Goal: Task Accomplishment & Management: Manage account settings

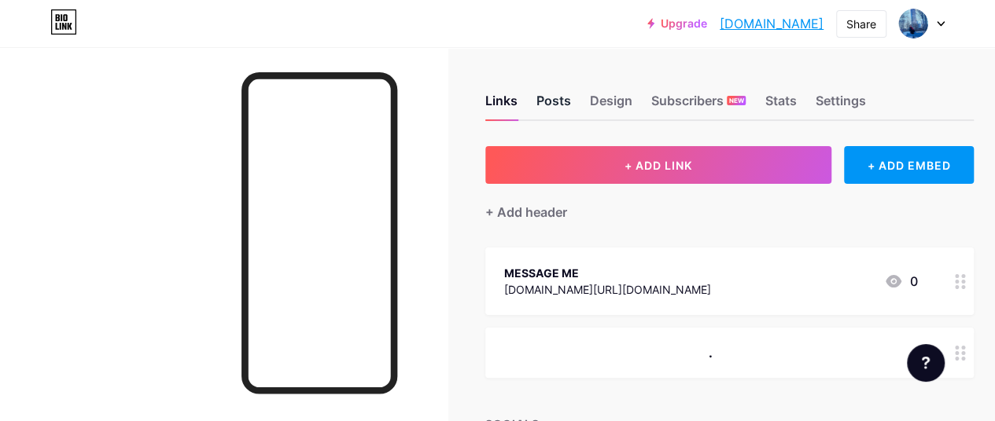
click at [570, 100] on div "Posts" at bounding box center [553, 105] width 35 height 28
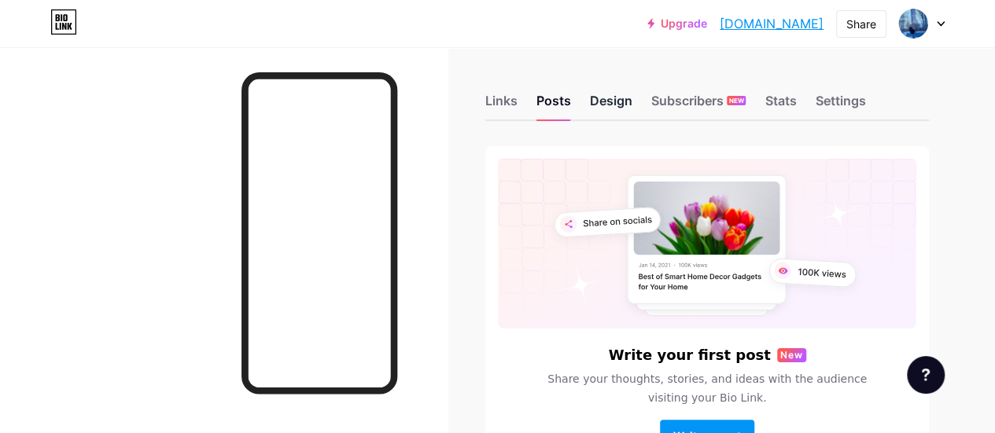
drag, startPoint x: 614, startPoint y: 94, endPoint x: 624, endPoint y: 92, distance: 10.3
click at [614, 94] on div "Design" at bounding box center [611, 105] width 42 height 28
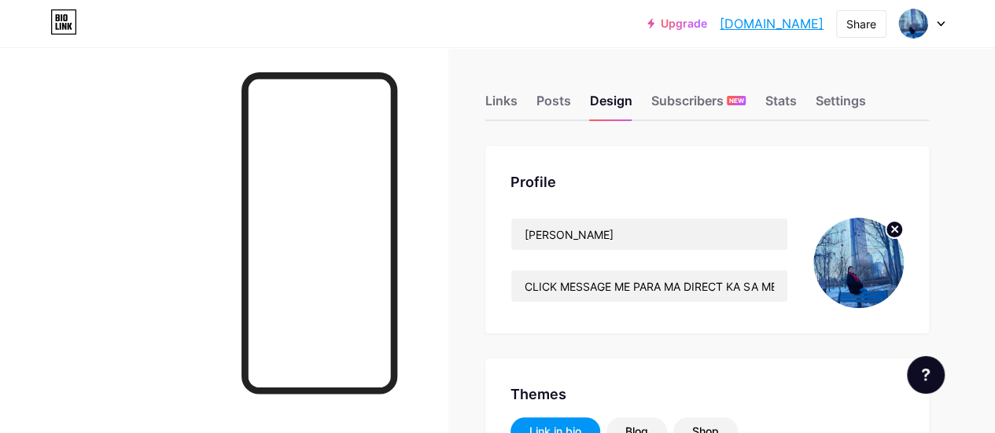
click at [819, 102] on div "Links Posts Design Subscribers NEW Stats Settings" at bounding box center [706, 93] width 443 height 55
click at [840, 100] on div "Settings" at bounding box center [840, 105] width 50 height 28
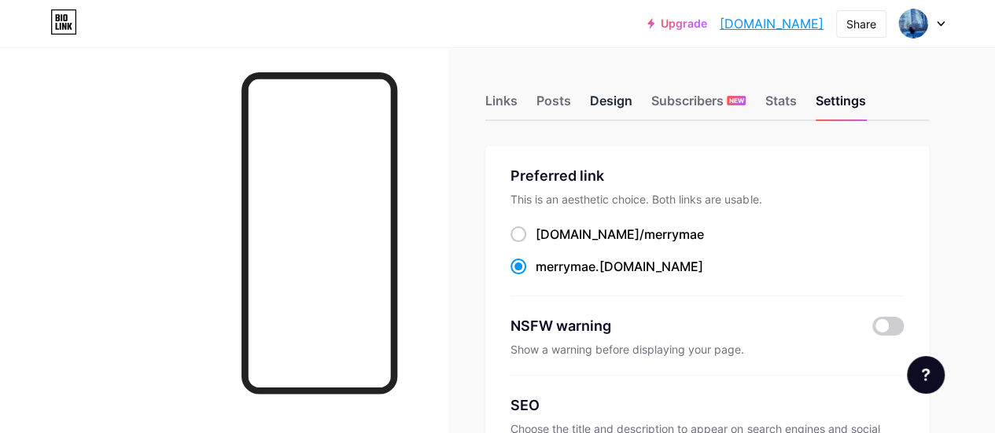
click at [616, 101] on div "Design" at bounding box center [611, 105] width 42 height 28
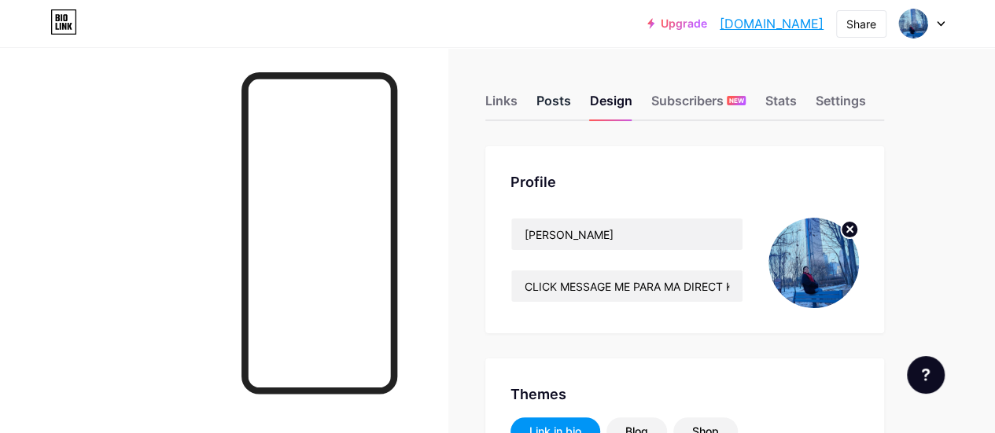
click at [561, 103] on div "Posts" at bounding box center [553, 105] width 35 height 28
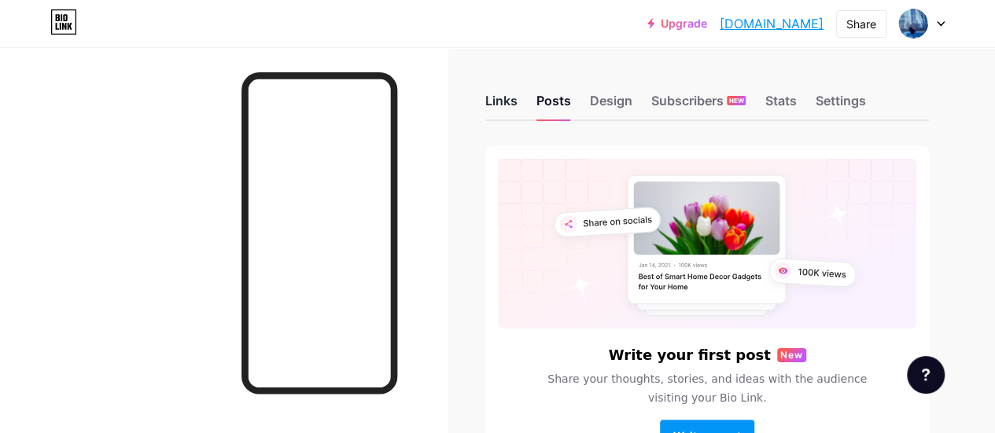
click at [510, 101] on div "Links" at bounding box center [501, 105] width 32 height 28
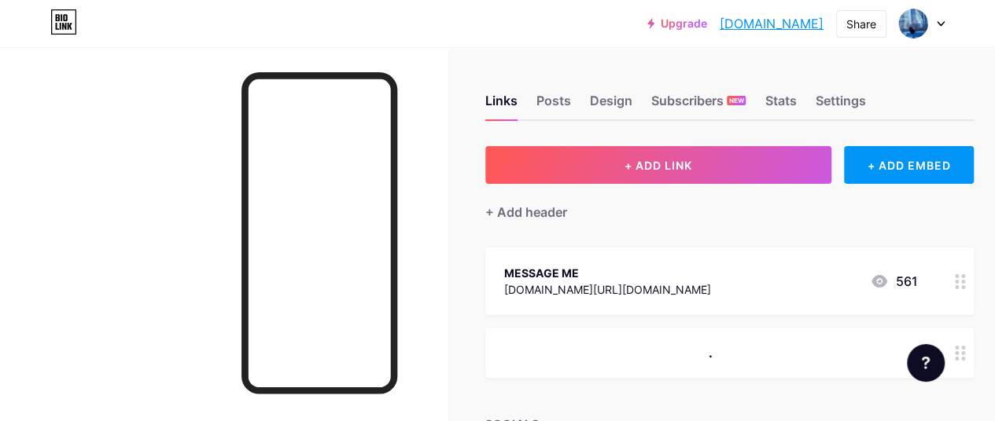
click at [943, 24] on icon at bounding box center [941, 24] width 8 height 6
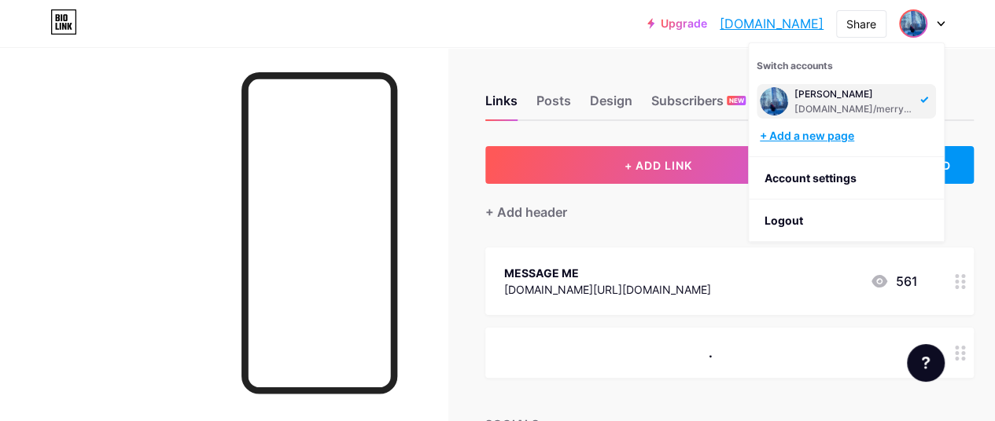
click at [836, 134] on div "+ Add a new page" at bounding box center [848, 136] width 176 height 16
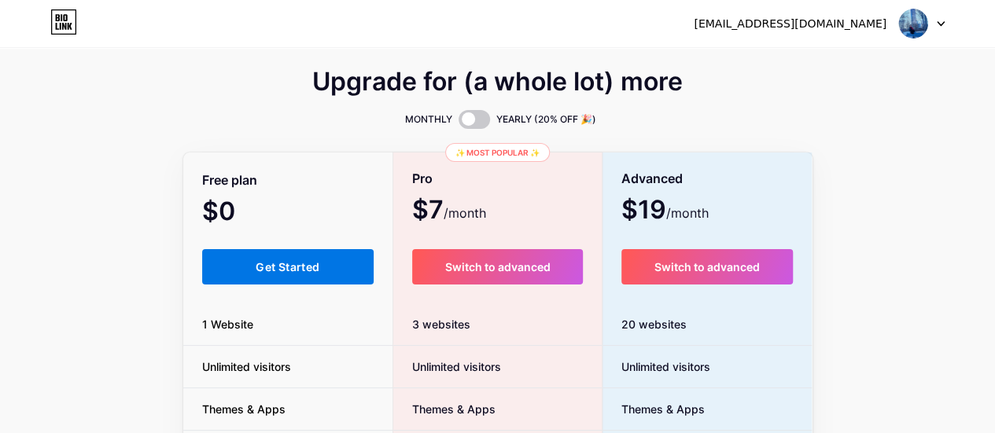
click at [296, 274] on button "Get Started" at bounding box center [288, 266] width 172 height 35
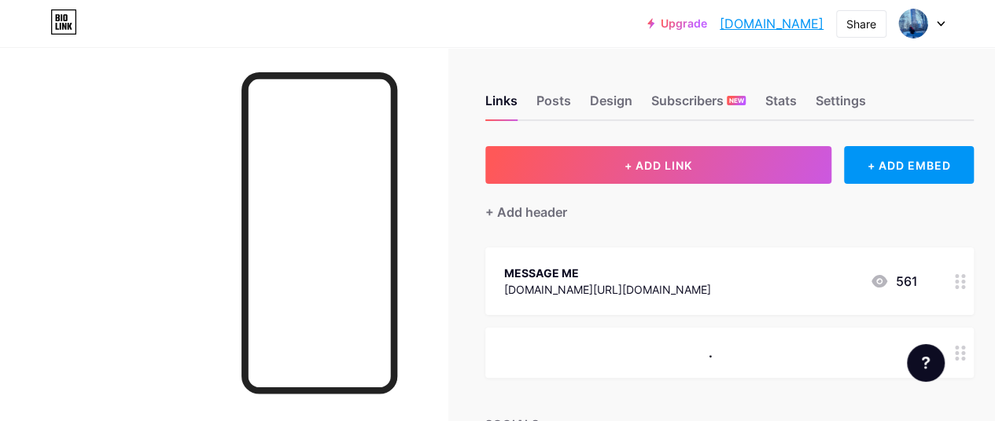
click at [939, 23] on icon at bounding box center [940, 24] width 6 height 4
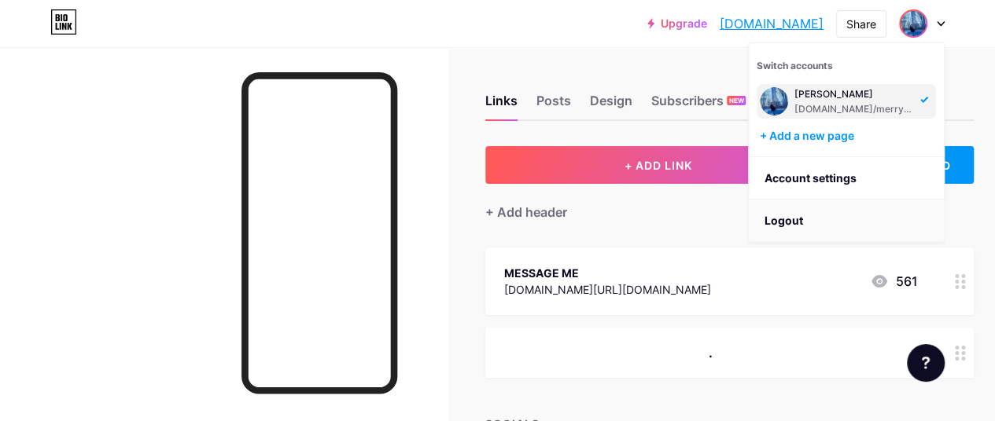
click at [783, 218] on li "Logout" at bounding box center [846, 221] width 195 height 42
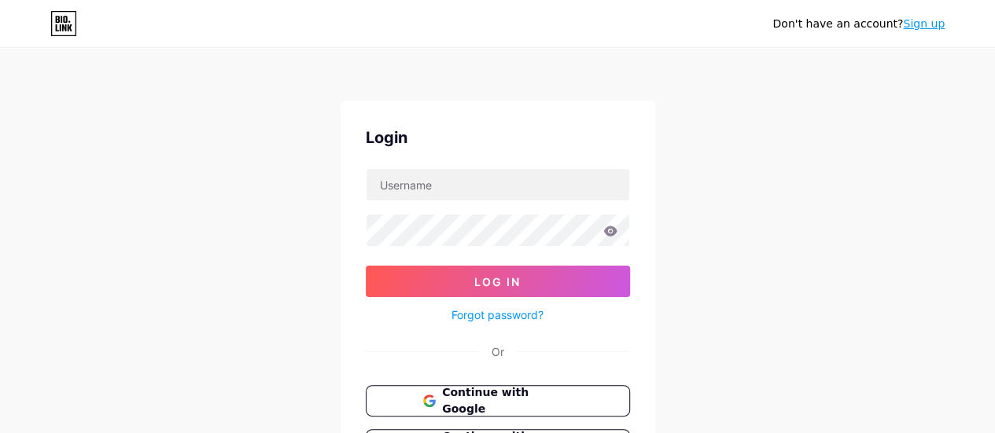
click at [929, 28] on link "Sign up" at bounding box center [924, 23] width 42 height 13
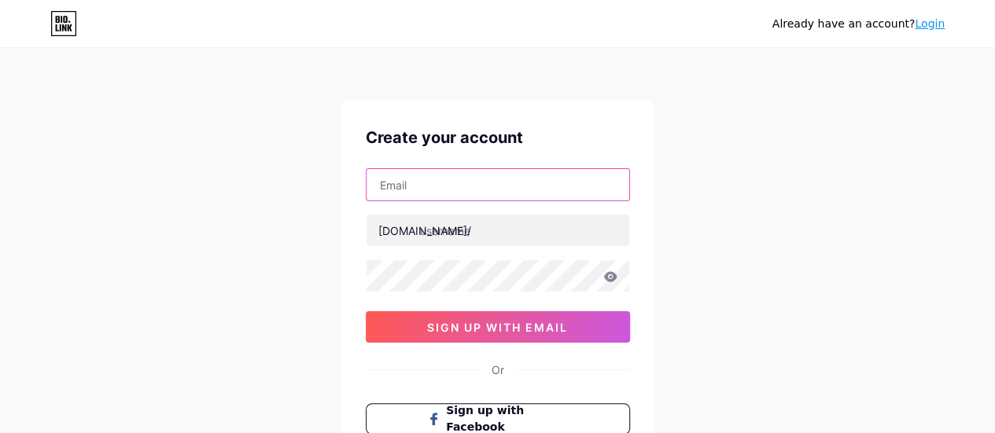
click at [466, 190] on input "text" at bounding box center [497, 184] width 263 height 31
click at [277, 236] on div "Already have an account? Login Create your account bio.link/ sign up with email…" at bounding box center [497, 301] width 995 height 602
click at [455, 189] on input "text" at bounding box center [497, 184] width 263 height 31
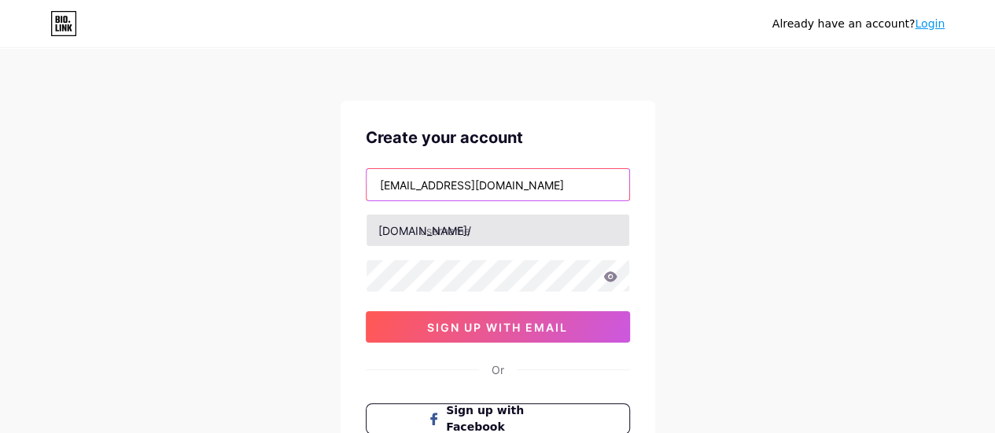
type input "[EMAIL_ADDRESS][DOMAIN_NAME]"
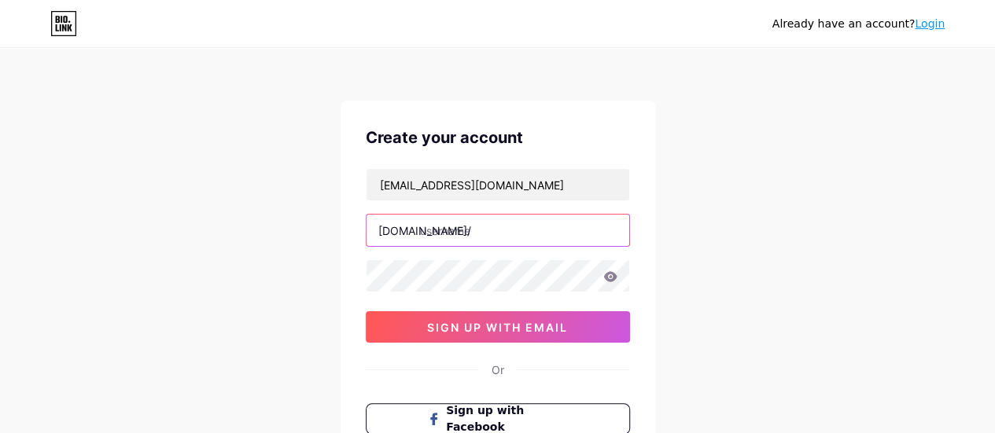
click at [486, 236] on input "text" at bounding box center [497, 230] width 263 height 31
type input "m"
type input "mamamerry"
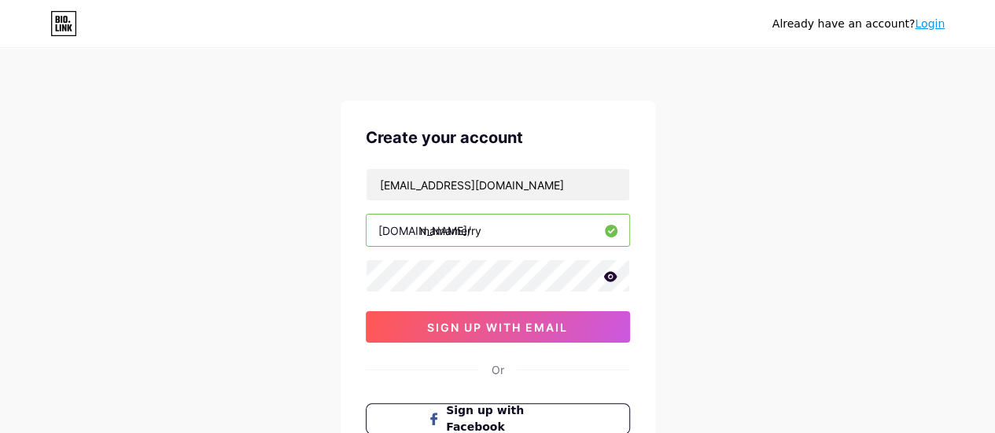
click at [609, 276] on icon at bounding box center [609, 276] width 13 height 10
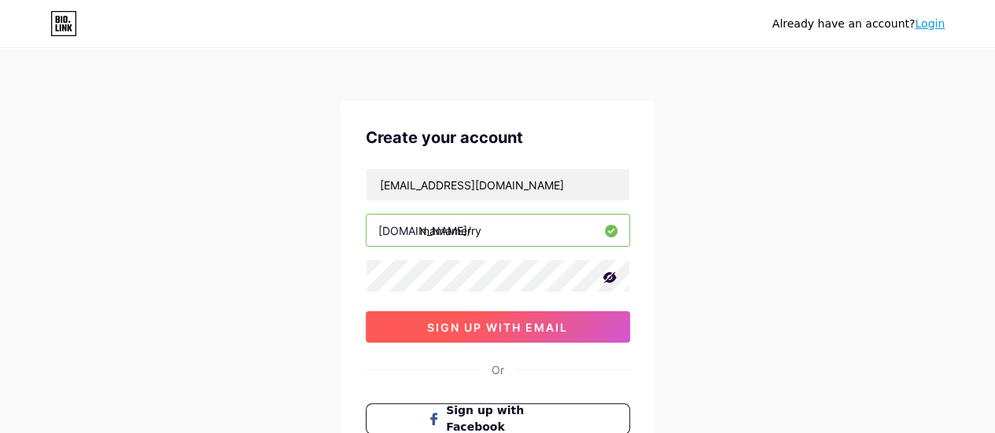
click at [533, 328] on span "sign up with email" at bounding box center [497, 327] width 141 height 13
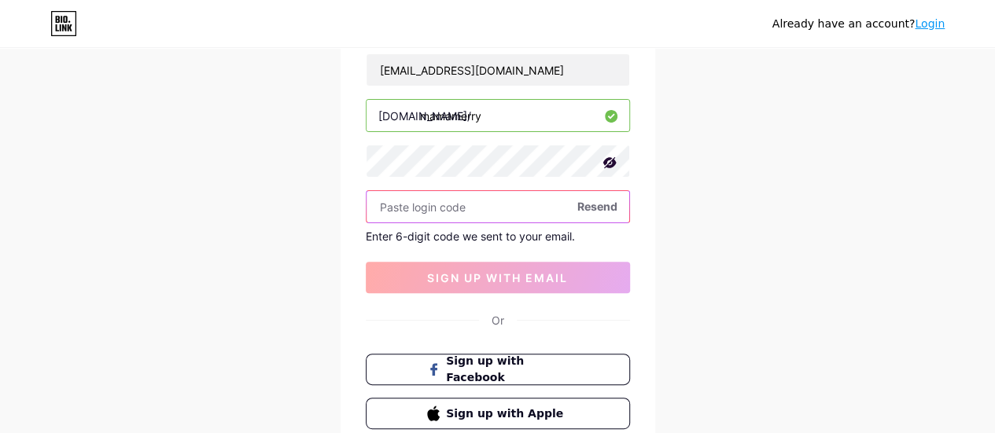
scroll to position [79, 0]
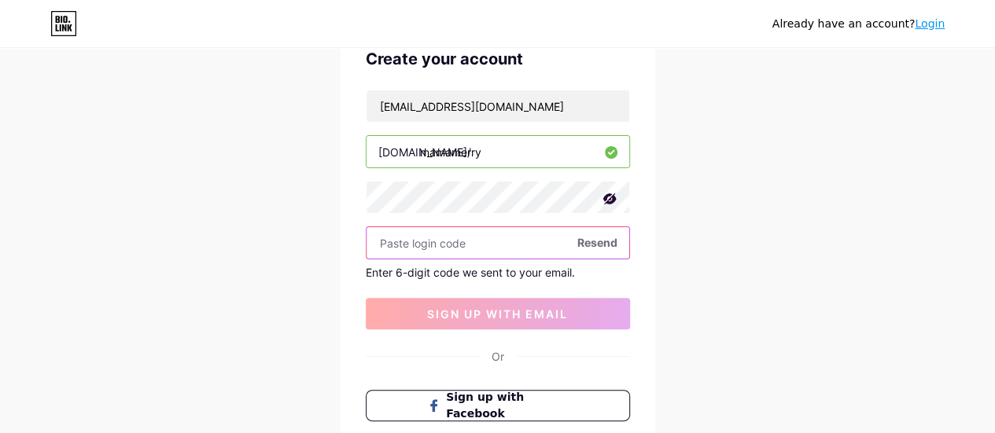
click at [425, 239] on input "text" at bounding box center [497, 242] width 263 height 31
paste input "929032"
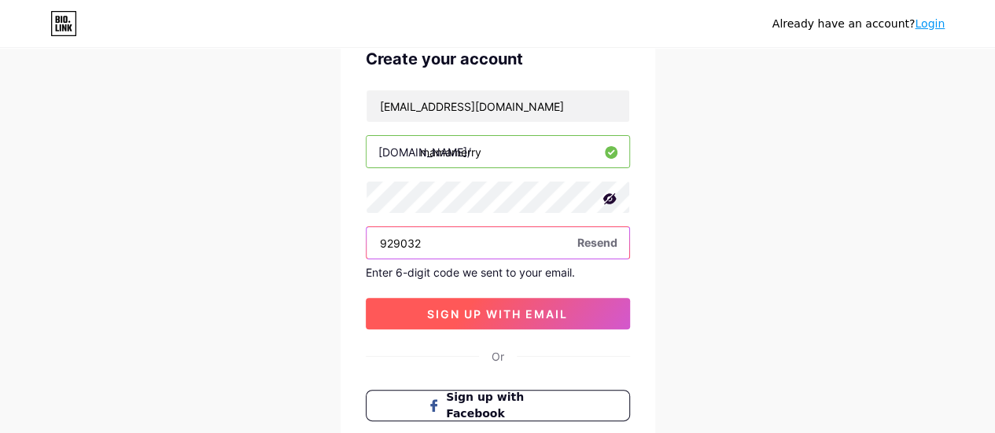
type input "929032"
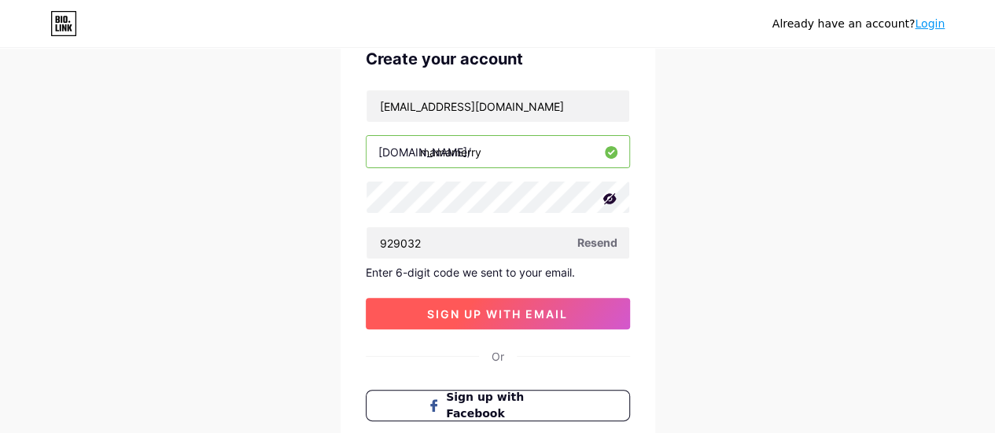
click at [466, 307] on span "sign up with email" at bounding box center [497, 313] width 141 height 13
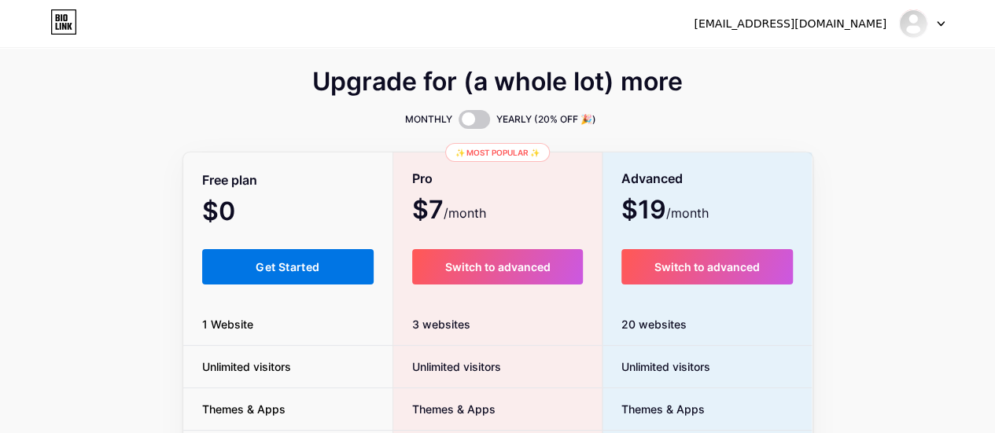
click at [280, 263] on span "Get Started" at bounding box center [288, 266] width 64 height 13
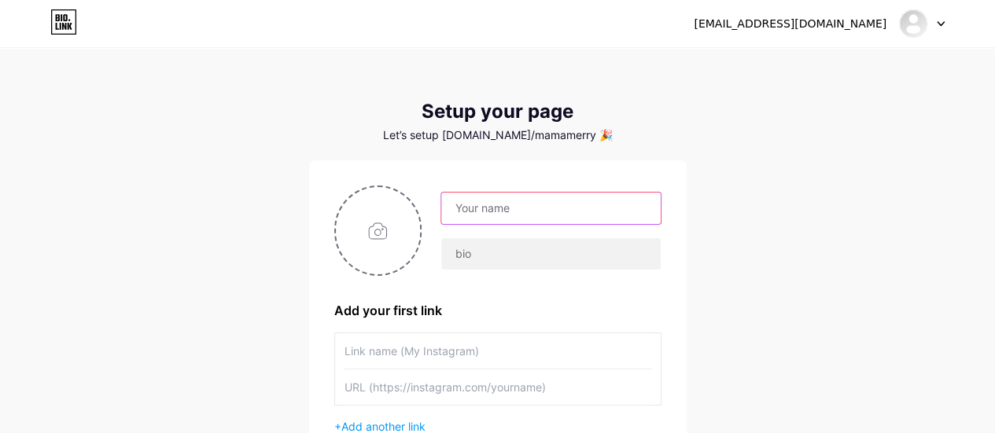
click at [524, 208] on input "text" at bounding box center [550, 208] width 219 height 31
type input "M"
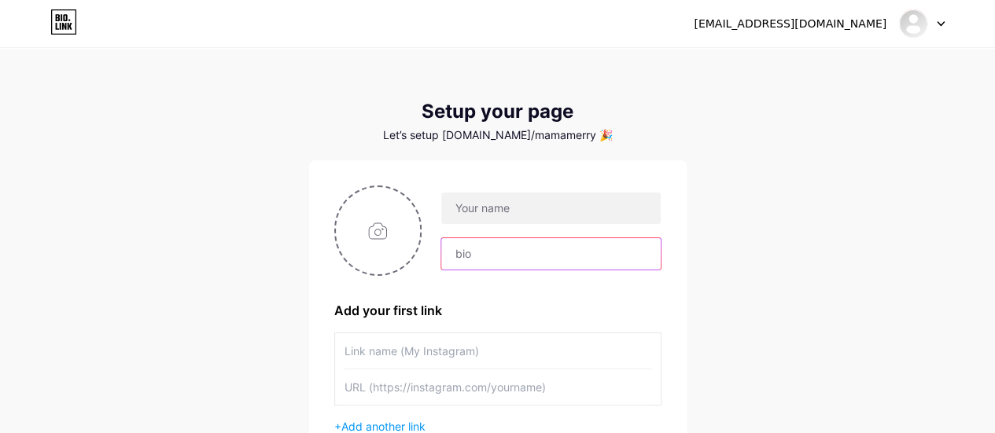
click at [503, 259] on input "text" at bounding box center [550, 253] width 219 height 31
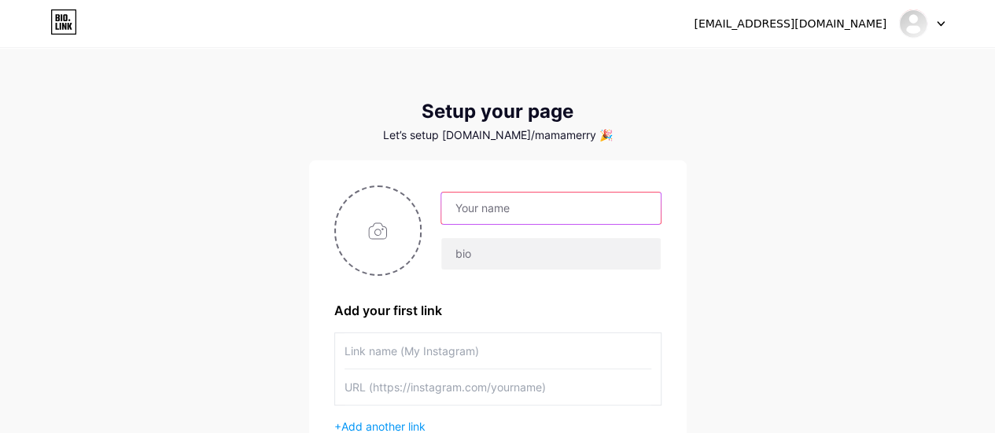
click at [494, 213] on input "text" at bounding box center [550, 208] width 219 height 31
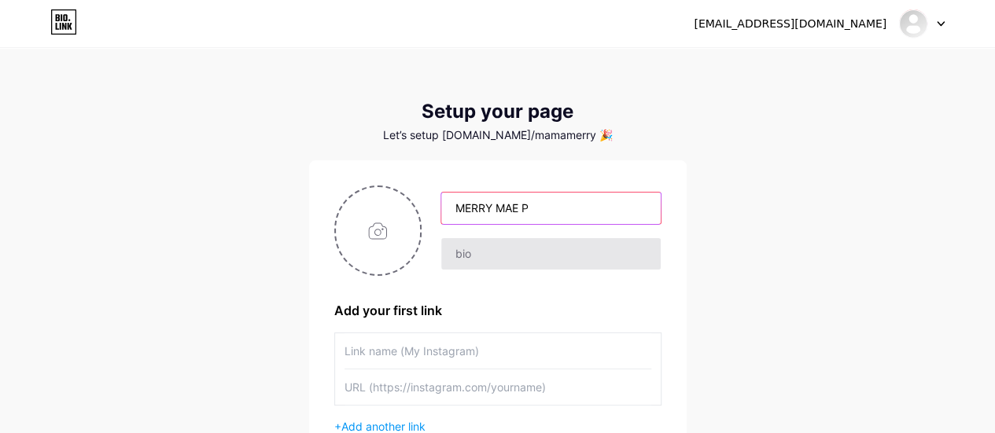
type input "MERRY MAE P"
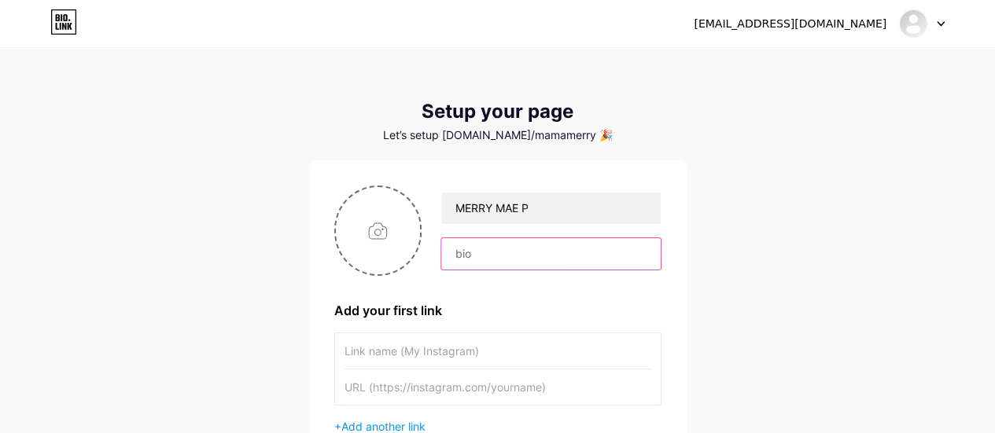
click at [487, 250] on input "text" at bounding box center [550, 253] width 219 height 31
click at [558, 252] on input "CLICK MESSAGE ME PARA MA DIRECT KA SA MESSENGER KO!" at bounding box center [550, 253] width 219 height 31
click at [484, 252] on input "CLICK MESSAGE ME PARA MA DIRECT KA SA MESSENGER KO!" at bounding box center [550, 253] width 219 height 31
click at [583, 252] on input "click MESSAGE ME PARA MA DIRECT KA SA MESSENGER KO!" at bounding box center [550, 253] width 219 height 31
click at [598, 255] on input "click MESSAGE ME para MA DIRECT KA SA MESSENGER KO!" at bounding box center [550, 253] width 219 height 31
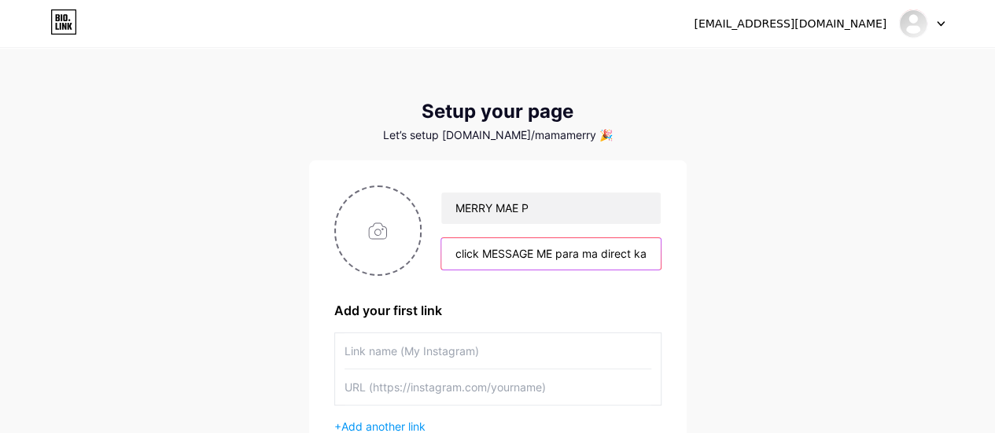
type input "click MESSAGE ME para ma direct ka sa messenger ko!"
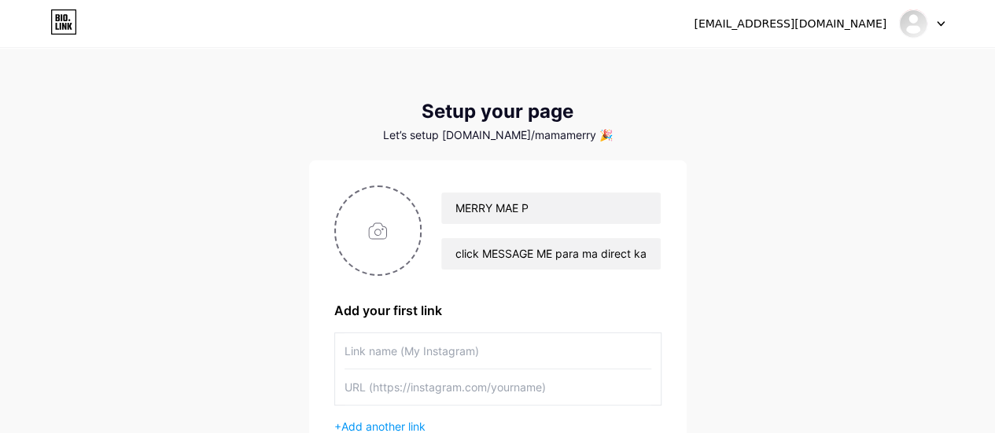
click at [433, 354] on input "text" at bounding box center [497, 350] width 307 height 35
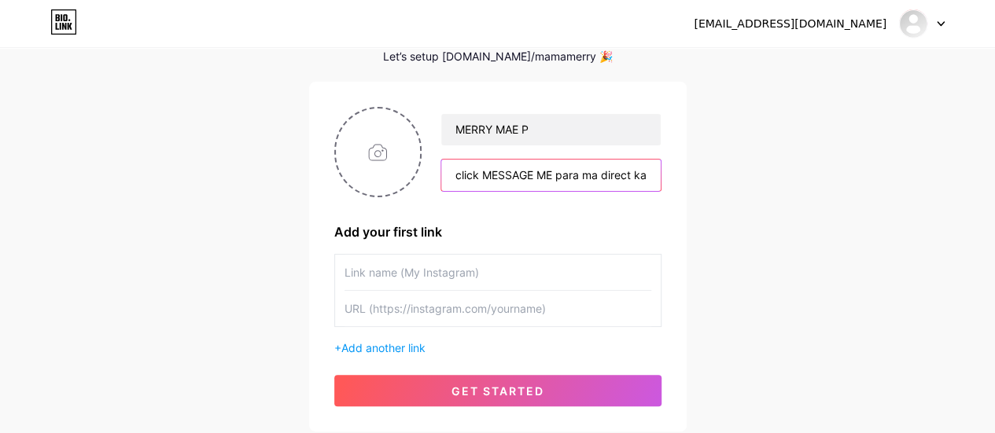
click at [473, 173] on input "click MESSAGE ME para ma direct ka sa messenger ko!" at bounding box center [550, 175] width 219 height 31
click at [211, 212] on div "mothermerry1988@gmail.com Dashboard Logout Setup your page Let’s setup bio.link…" at bounding box center [497, 201] width 995 height 561
click at [395, 344] on span "Add another link" at bounding box center [383, 347] width 84 height 13
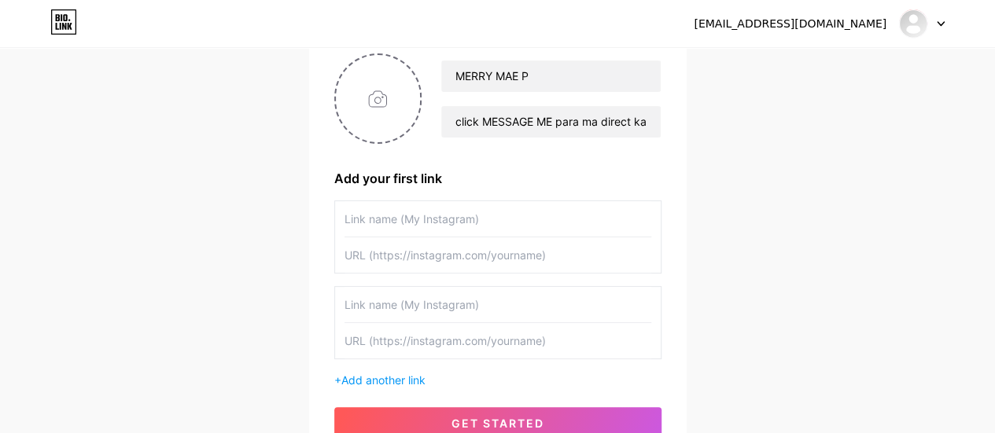
scroll to position [157, 0]
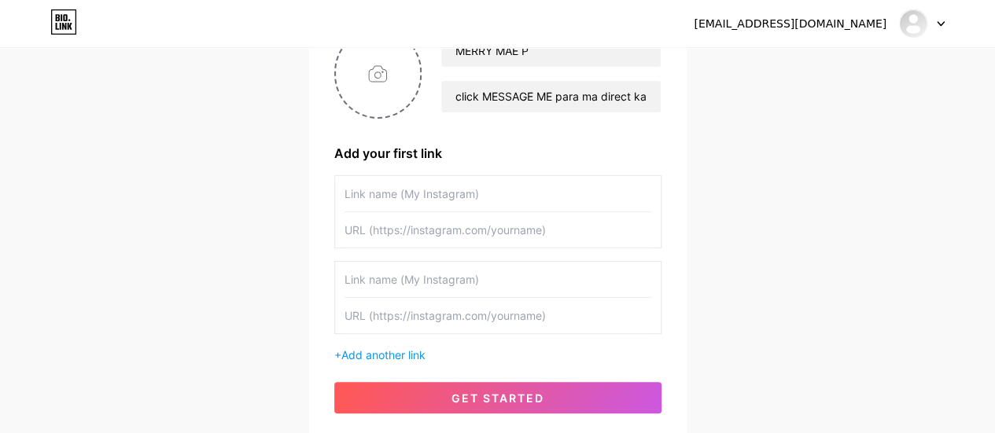
click at [395, 193] on input "text" at bounding box center [497, 193] width 307 height 35
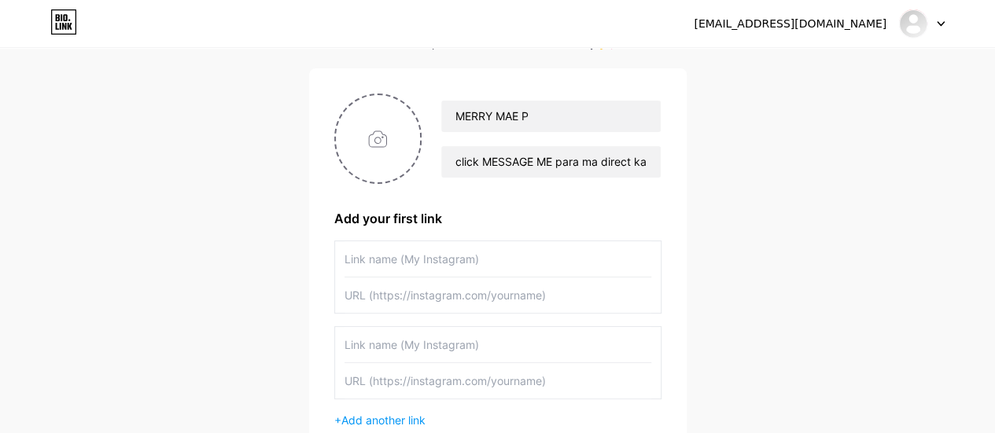
scroll to position [116, 0]
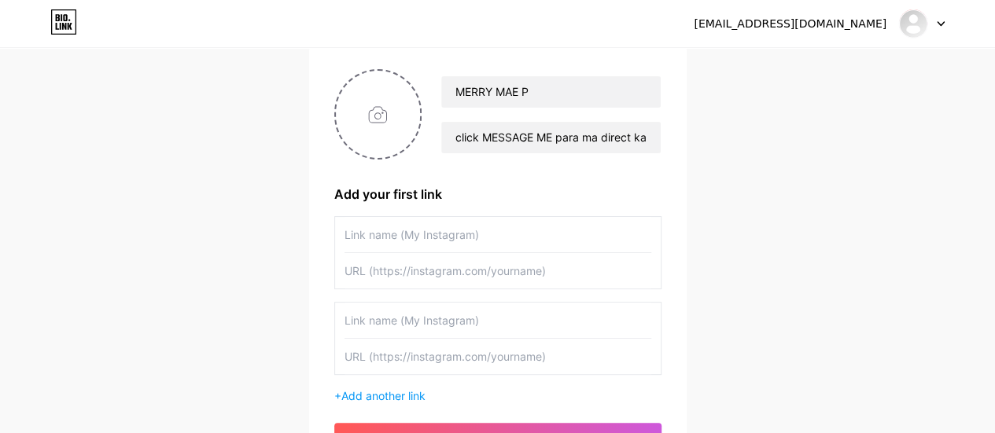
click at [392, 230] on input "text" at bounding box center [497, 234] width 307 height 35
click at [400, 127] on input "file" at bounding box center [378, 114] width 85 height 87
type input "C:\fakepath\480751268_10058873147473772_7148863596206992038_n.jpg"
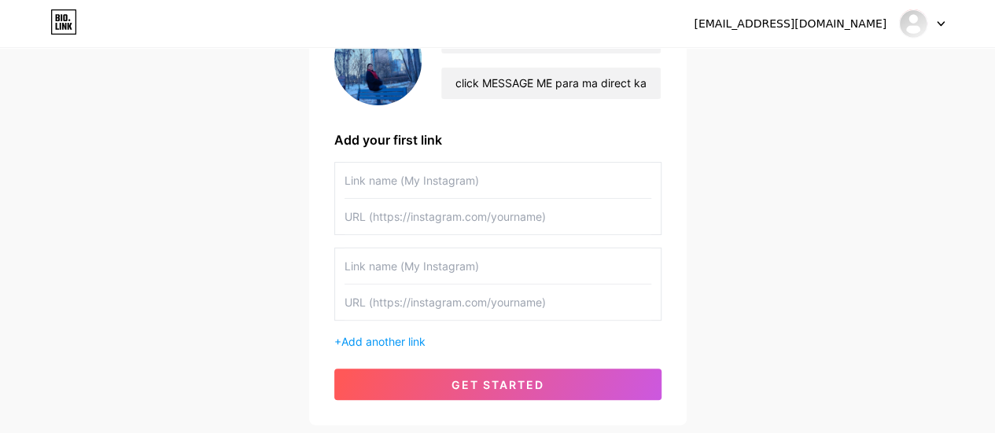
scroll to position [195, 0]
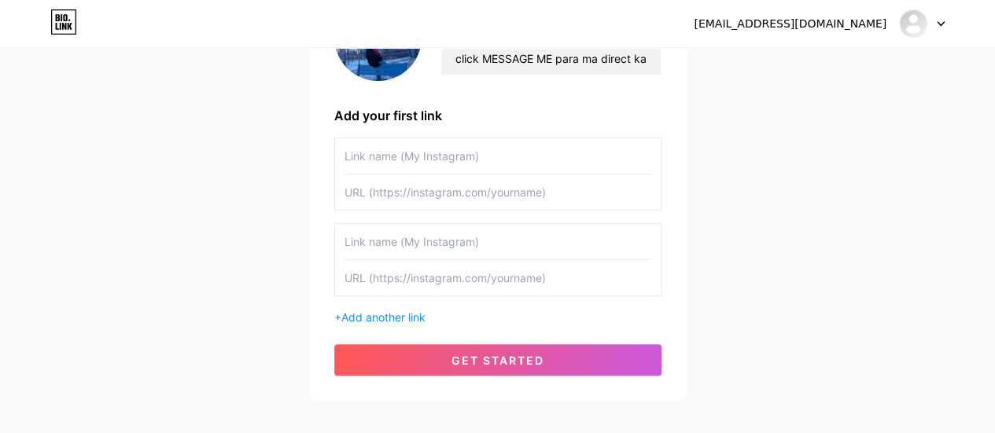
click at [414, 191] on input "text" at bounding box center [497, 192] width 307 height 35
paste input "merrymae.panerio"
click at [344, 189] on input "merrymae.panerio" at bounding box center [497, 192] width 307 height 35
type input "[DOMAIN_NAME][URL][DOMAIN_NAME]"
click at [400, 153] on input "text" at bounding box center [497, 155] width 307 height 35
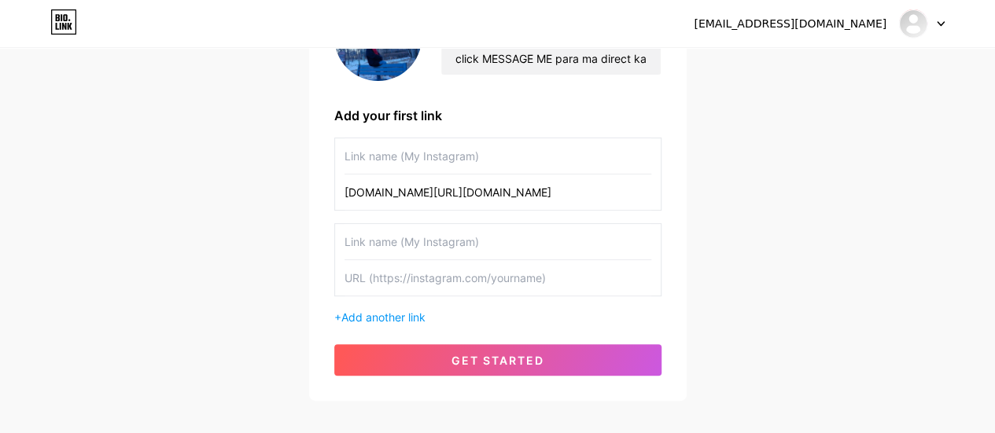
drag, startPoint x: 502, startPoint y: 193, endPoint x: 297, endPoint y: 193, distance: 204.4
click at [297, 193] on div "mothermerry1988@gmail.com Dashboard Logout Setup your page Let’s setup bio.link…" at bounding box center [497, 128] width 995 height 646
click at [296, 204] on div "mothermerry1988@gmail.com Dashboard Logout Setup your page Let’s setup bio.link…" at bounding box center [497, 128] width 995 height 646
click at [373, 155] on input "text" at bounding box center [497, 155] width 307 height 35
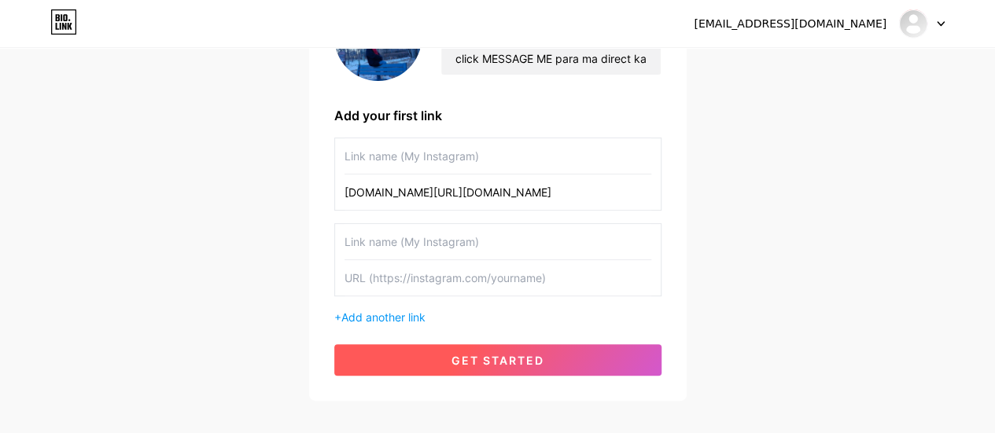
click at [469, 356] on span "get started" at bounding box center [497, 360] width 93 height 13
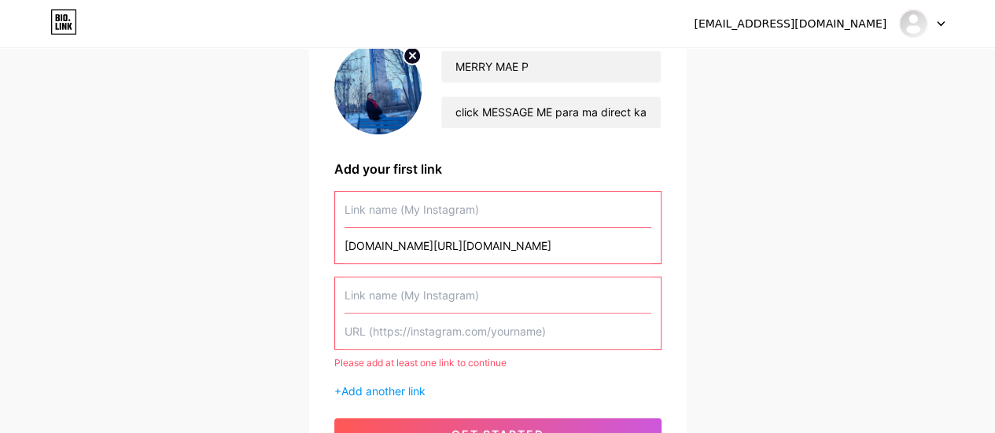
scroll to position [116, 0]
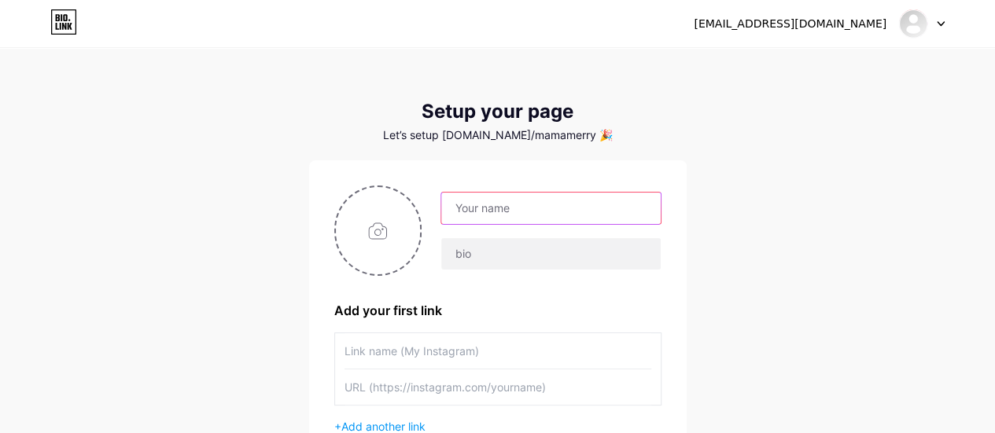
click at [495, 205] on input "text" at bounding box center [550, 208] width 219 height 31
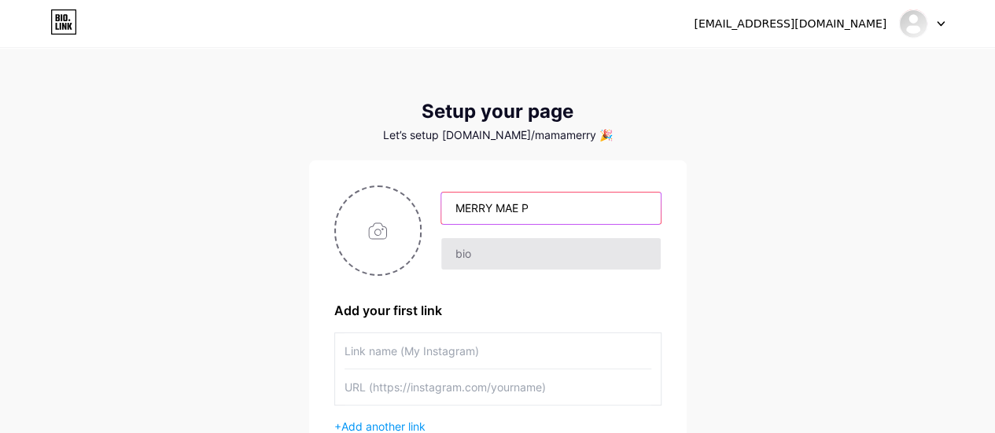
type input "MERRY MAE P"
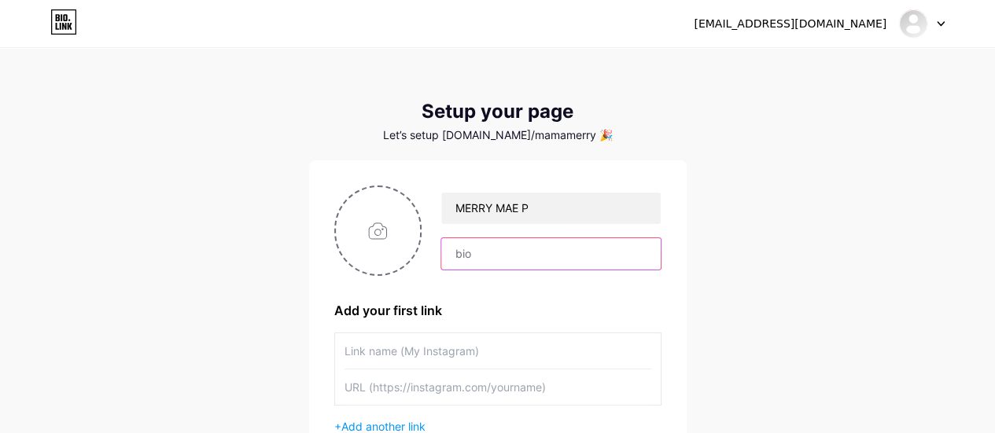
click at [503, 258] on input "text" at bounding box center [550, 253] width 219 height 31
type input "CLICK MESSAGE ME PARA MA DIRECT KA SA MESSENGER KO!"
click at [466, 250] on input "CLICK MESSAGE ME PARA MA DIRECT KA SA MESSENGER KO!" at bounding box center [550, 253] width 219 height 31
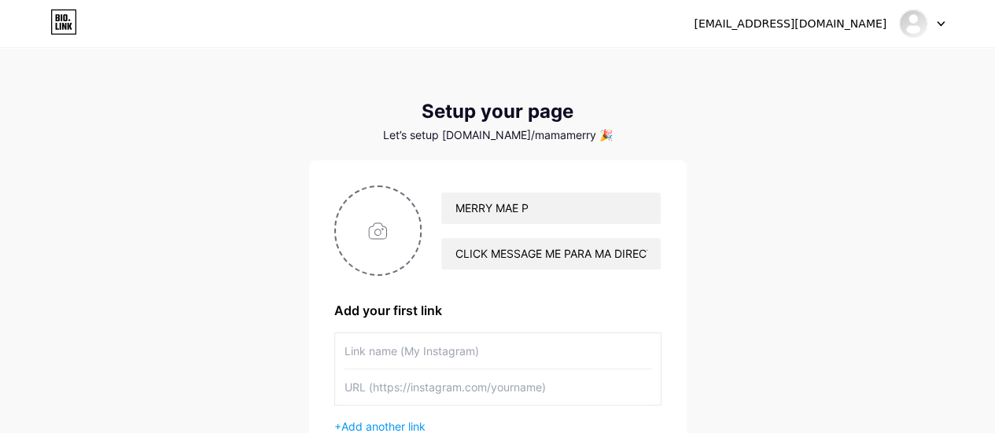
click at [420, 388] on input "text" at bounding box center [497, 387] width 307 height 35
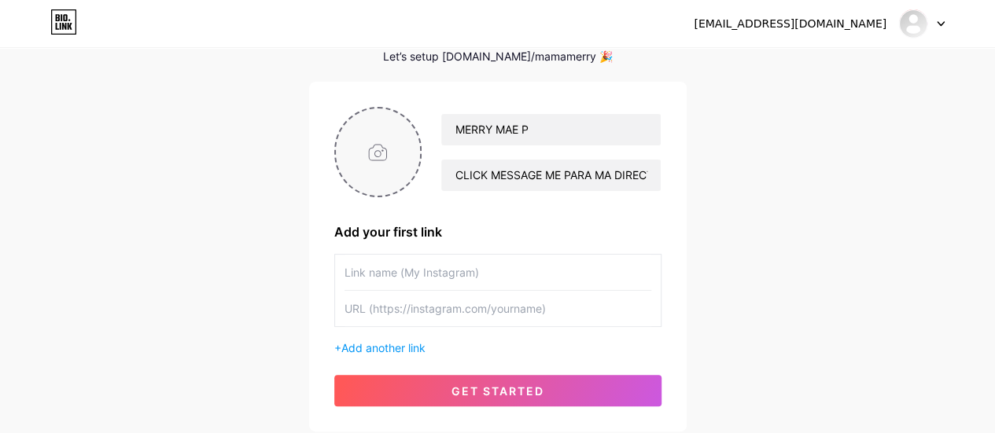
click at [381, 157] on input "file" at bounding box center [378, 152] width 85 height 87
type input "C:\fakepath\480751268_10058873147473772_7148863596206992038_n.jpg"
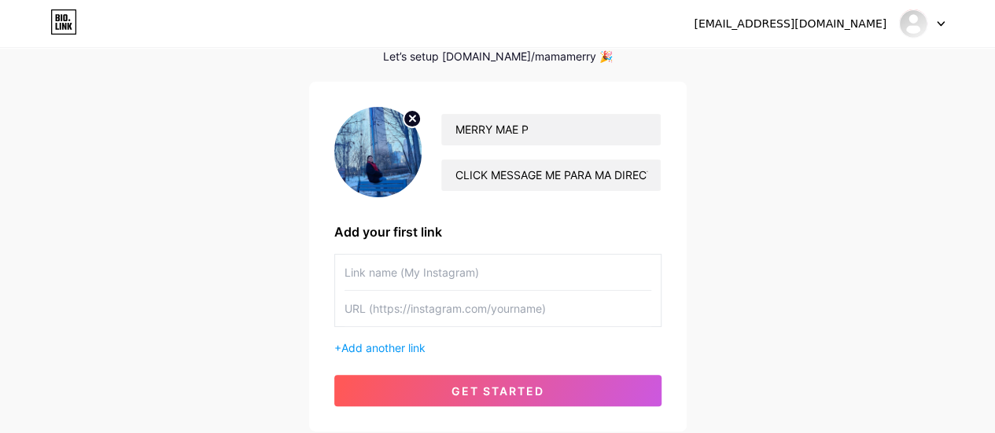
click at [442, 303] on input "text" at bounding box center [497, 308] width 307 height 35
paste input "merrymae.panerio"
click at [342, 307] on div "merrymae.panerio" at bounding box center [497, 290] width 327 height 73
click at [346, 307] on input "merrymae.panerio" at bounding box center [497, 308] width 307 height 35
type input "[DOMAIN_NAME][URL][DOMAIN_NAME]"
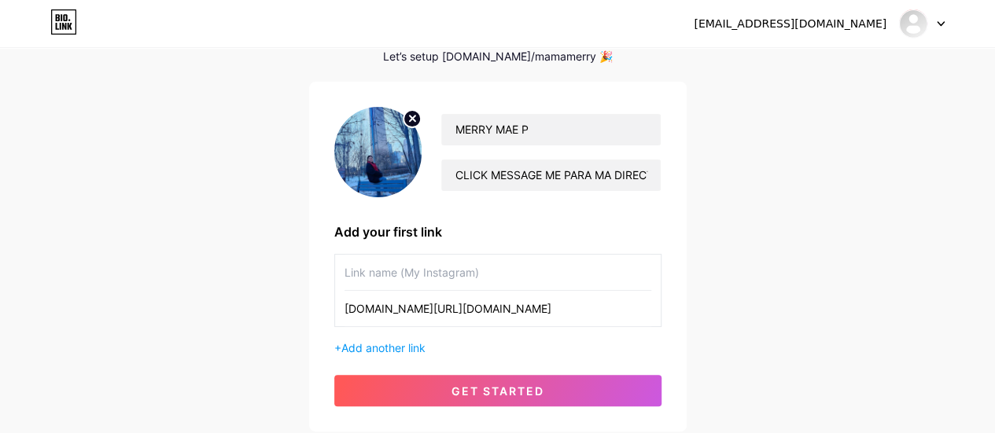
click at [384, 277] on input "text" at bounding box center [497, 272] width 307 height 35
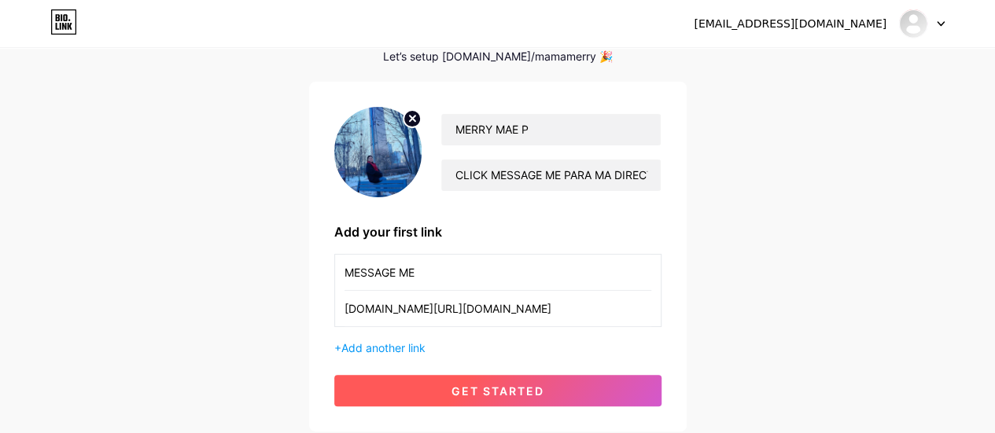
type input "MESSAGE ME"
click at [463, 392] on span "get started" at bounding box center [497, 391] width 93 height 13
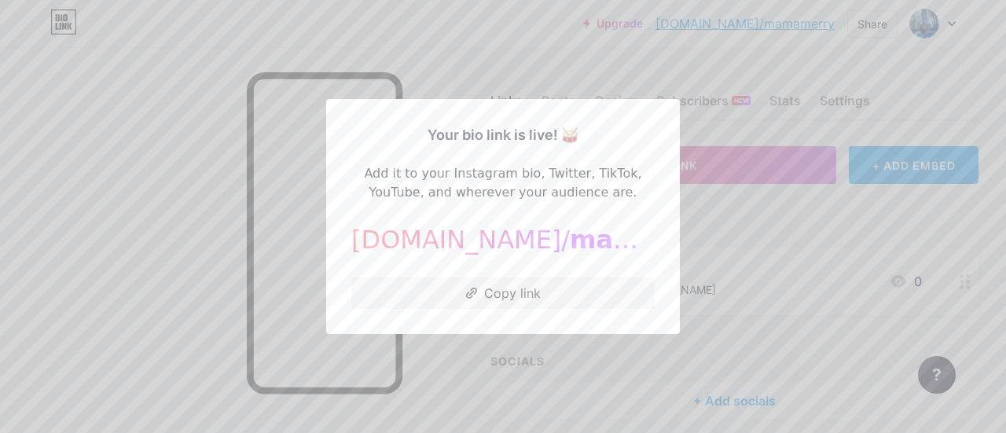
click at [203, 271] on div at bounding box center [503, 216] width 1006 height 433
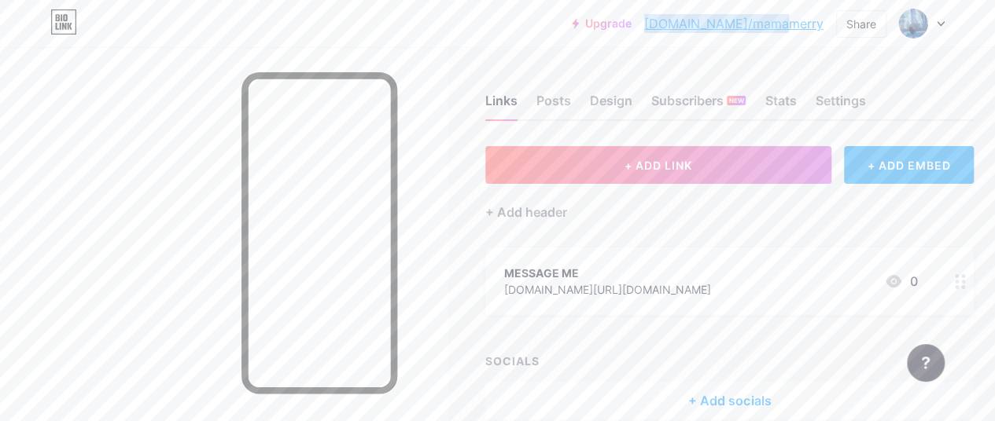
drag, startPoint x: 827, startPoint y: 25, endPoint x: 706, endPoint y: 28, distance: 121.1
click at [706, 28] on div "Upgrade [DOMAIN_NAME]/mamame... [DOMAIN_NAME]/mamamerry Share Switch accounts M…" at bounding box center [758, 23] width 373 height 28
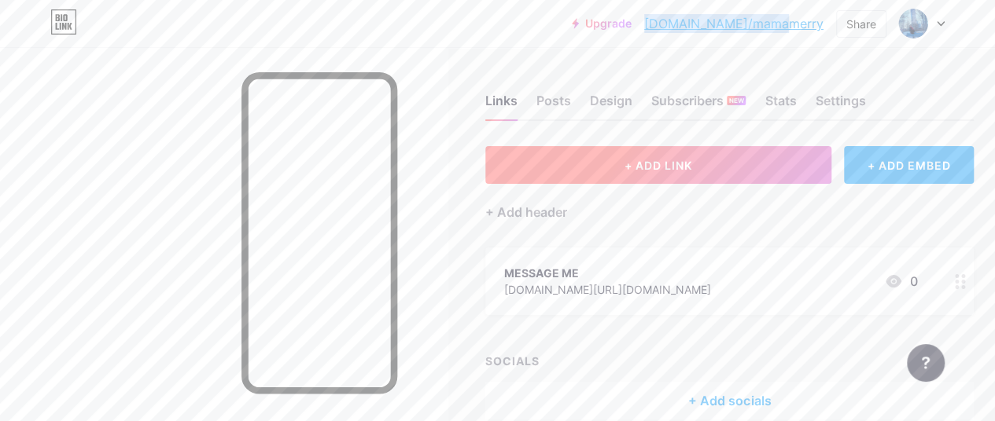
copy link "[DOMAIN_NAME]/mamamerry"
click at [664, 164] on span "+ ADD LINK" at bounding box center [658, 165] width 68 height 13
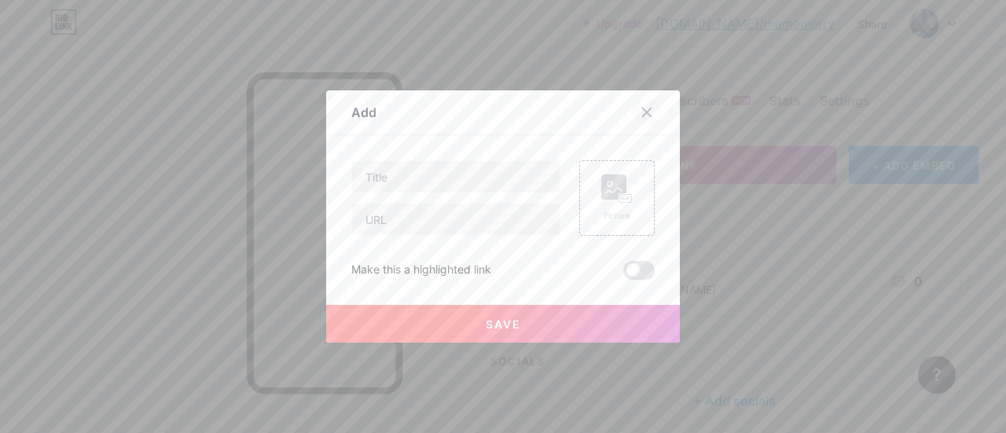
click at [643, 111] on icon at bounding box center [647, 113] width 9 height 9
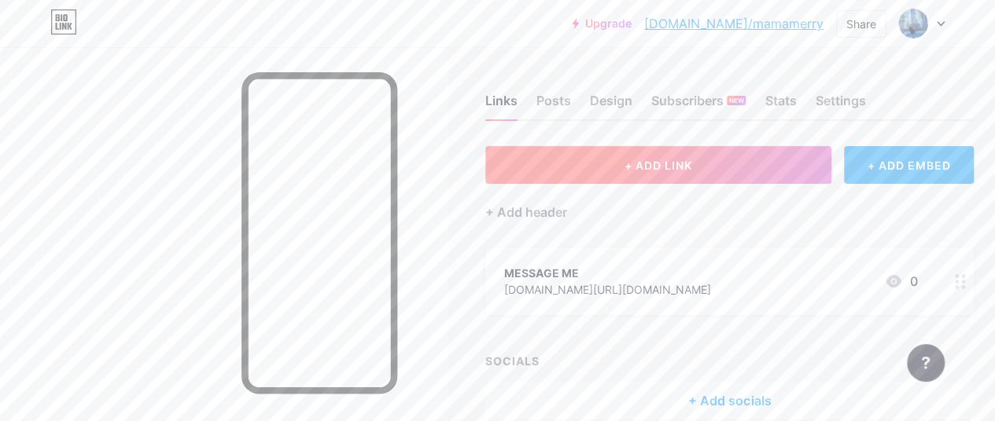
click at [591, 166] on button "+ ADD LINK" at bounding box center [658, 165] width 346 height 38
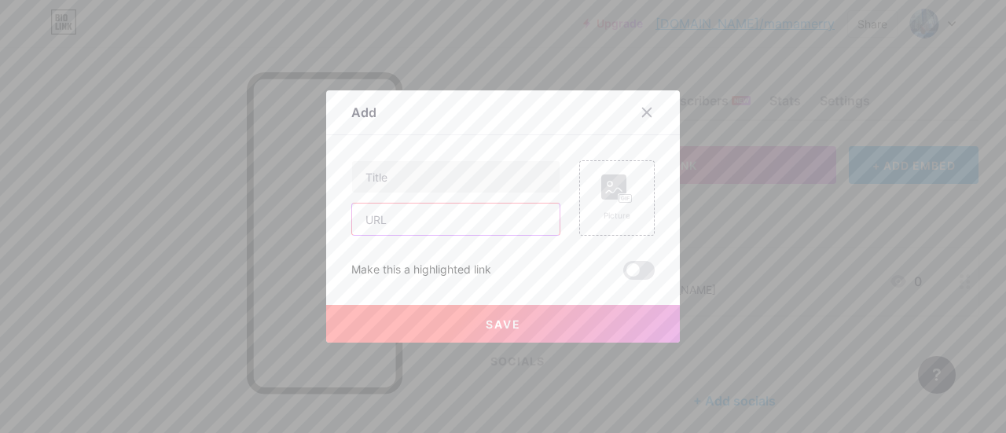
click at [448, 221] on input "text" at bounding box center [456, 219] width 208 height 31
click at [641, 114] on icon at bounding box center [647, 112] width 13 height 13
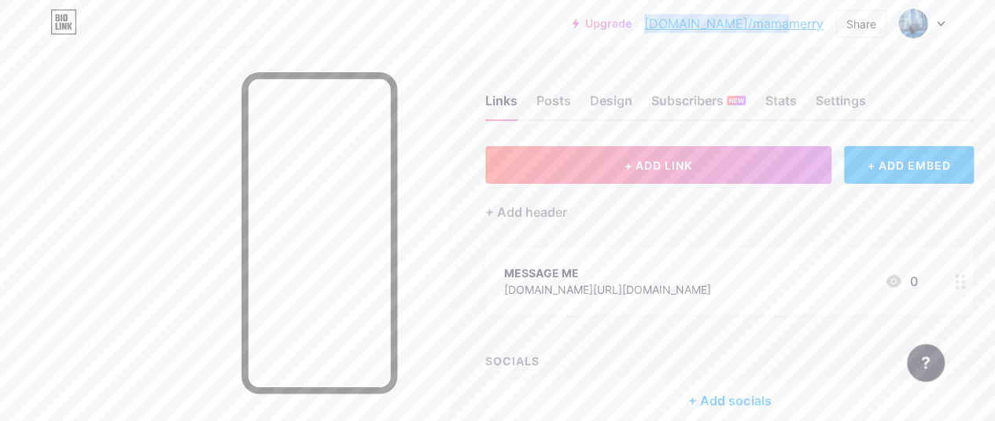
drag, startPoint x: 823, startPoint y: 26, endPoint x: 706, endPoint y: 22, distance: 117.2
click at [706, 22] on div "Upgrade [DOMAIN_NAME]/mamame... [DOMAIN_NAME]/mamamerry Share Switch accounts M…" at bounding box center [758, 23] width 373 height 28
copy link "[DOMAIN_NAME]/mamamerry"
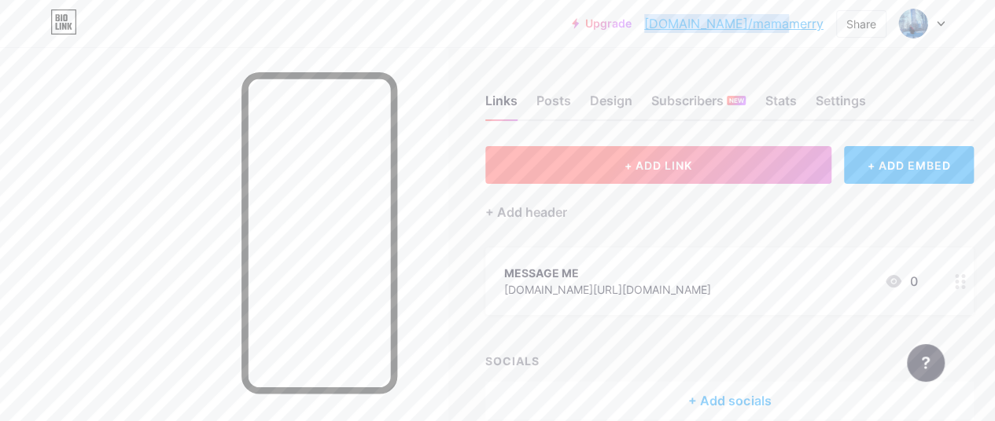
click at [636, 160] on span "+ ADD LINK" at bounding box center [658, 165] width 68 height 13
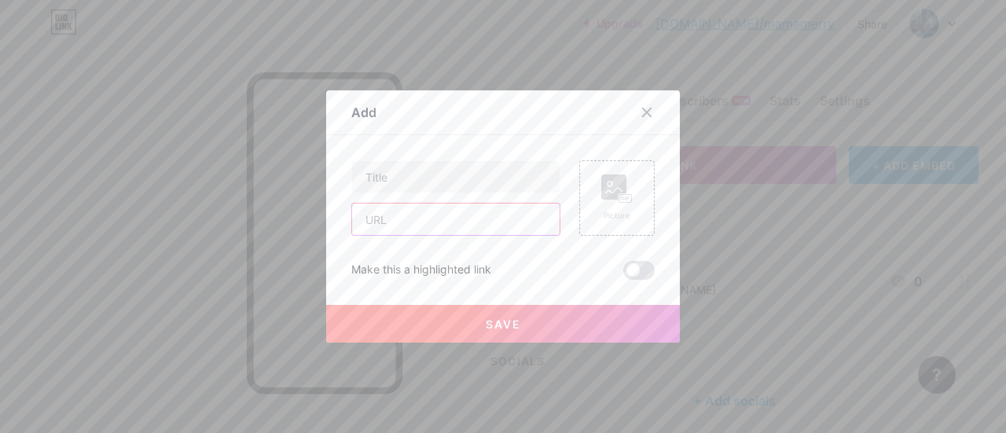
click at [484, 218] on input "text" at bounding box center [456, 219] width 208 height 31
paste input "[DOMAIN_NAME]/mamamerry"
type input "[DOMAIN_NAME]/mamamerry"
click at [438, 185] on input "text" at bounding box center [456, 176] width 208 height 31
type input "."
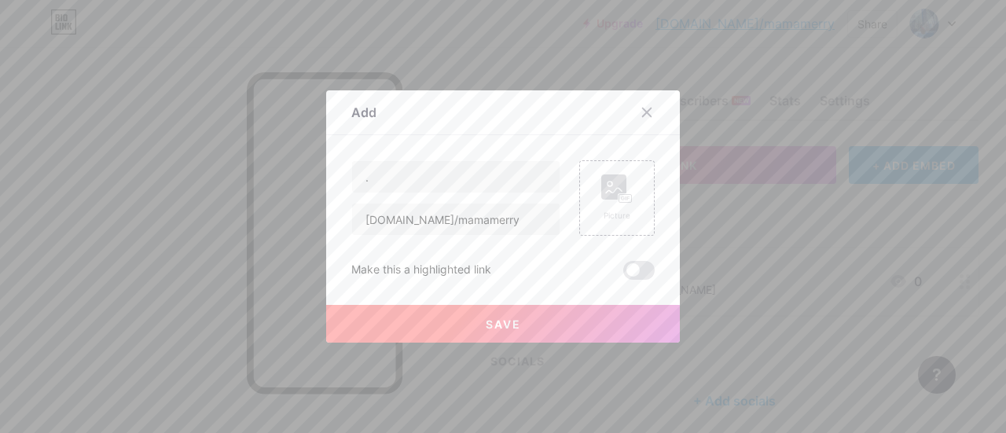
click at [462, 317] on button "Save" at bounding box center [503, 324] width 354 height 38
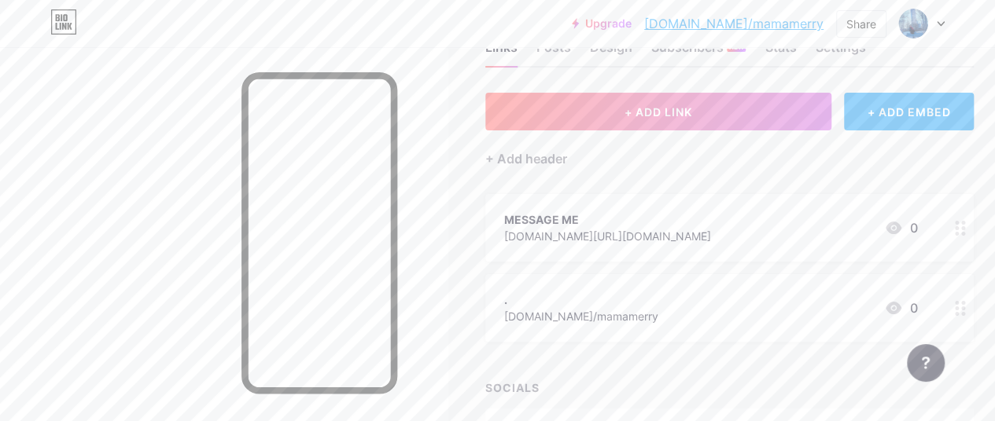
scroll to position [79, 0]
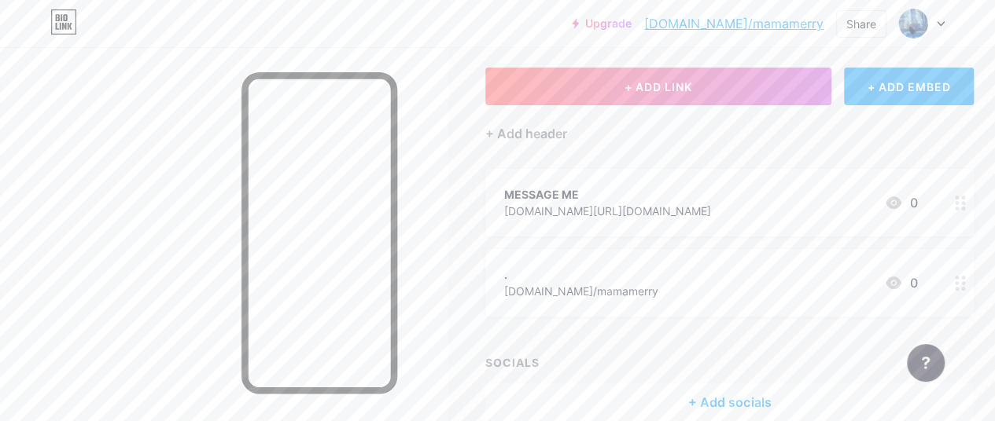
click at [965, 289] on circle at bounding box center [963, 289] width 4 height 4
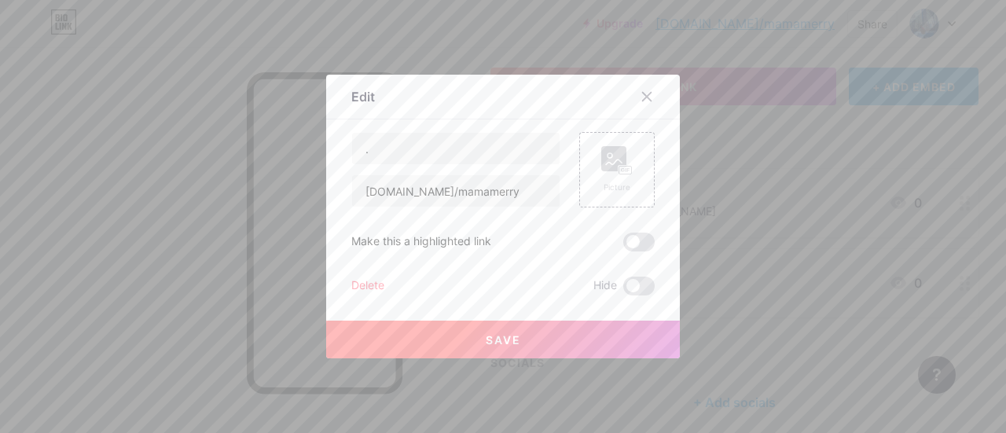
click at [359, 286] on div "Delete" at bounding box center [367, 286] width 33 height 19
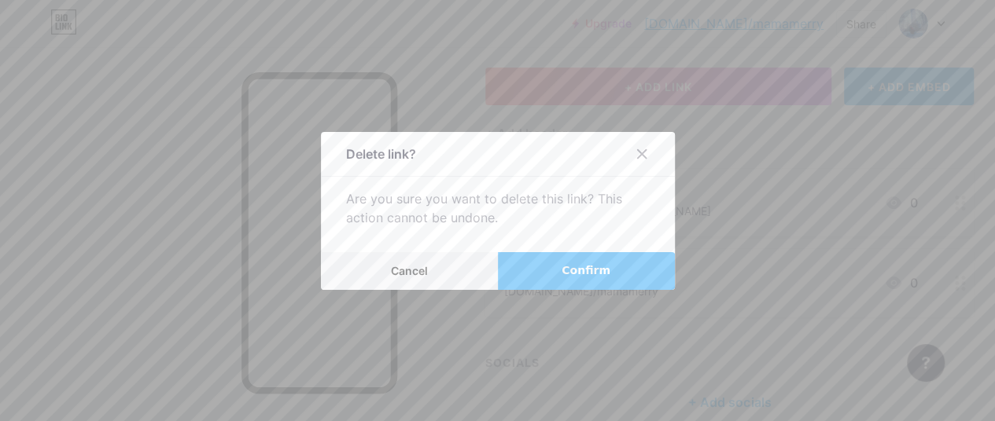
click at [602, 260] on button "Confirm" at bounding box center [586, 271] width 177 height 38
click at [580, 279] on span "Confirm" at bounding box center [585, 271] width 49 height 17
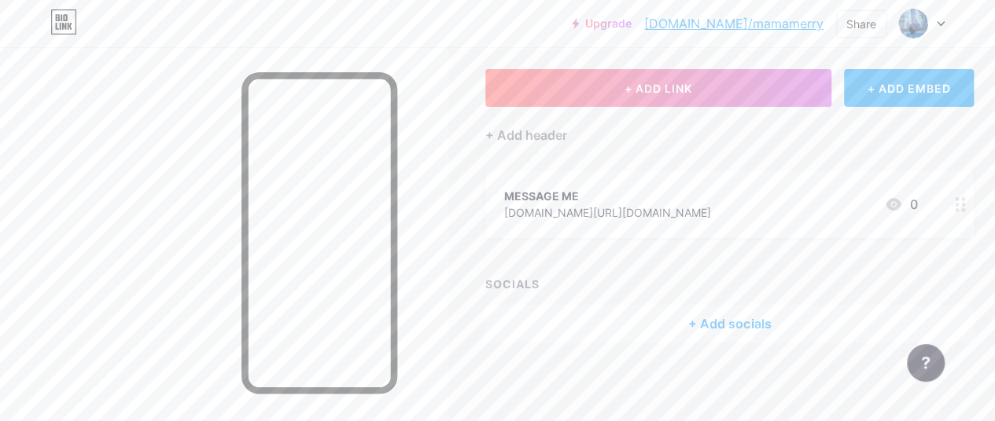
scroll to position [76, 0]
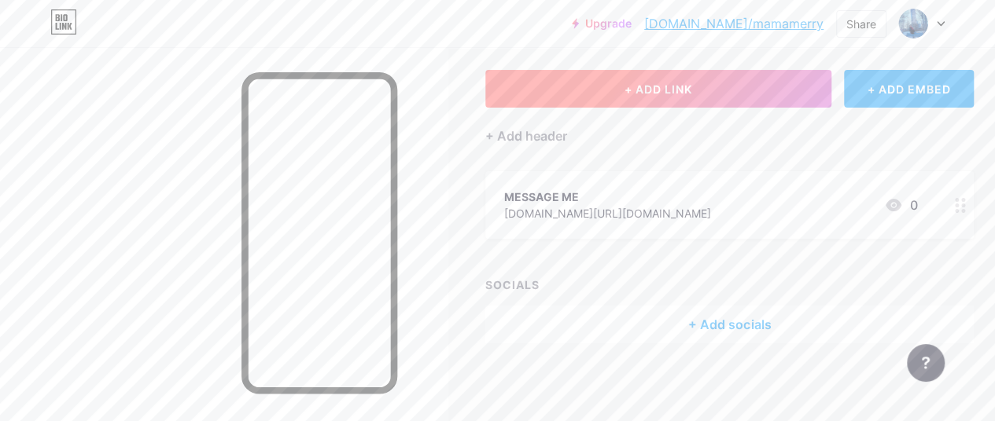
click at [747, 96] on button "+ ADD LINK" at bounding box center [658, 89] width 346 height 38
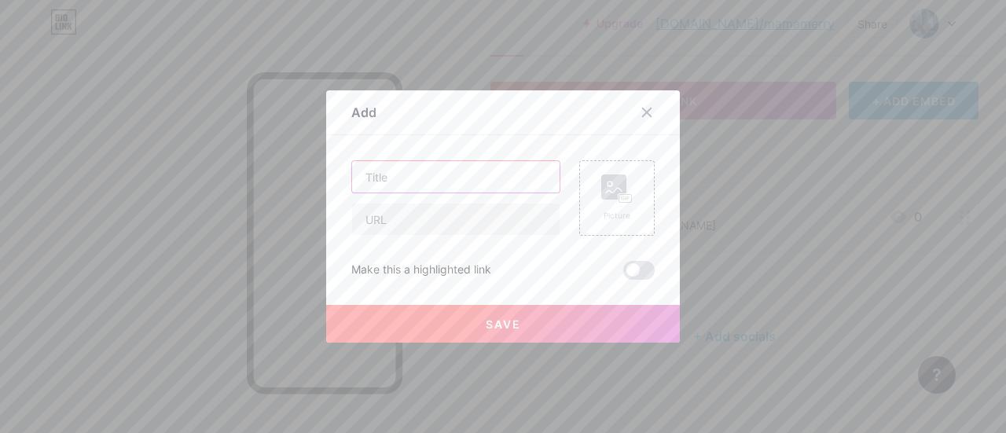
click at [396, 186] on input "text" at bounding box center [456, 176] width 208 height 31
type input "."
click at [393, 322] on button "Save" at bounding box center [503, 324] width 354 height 38
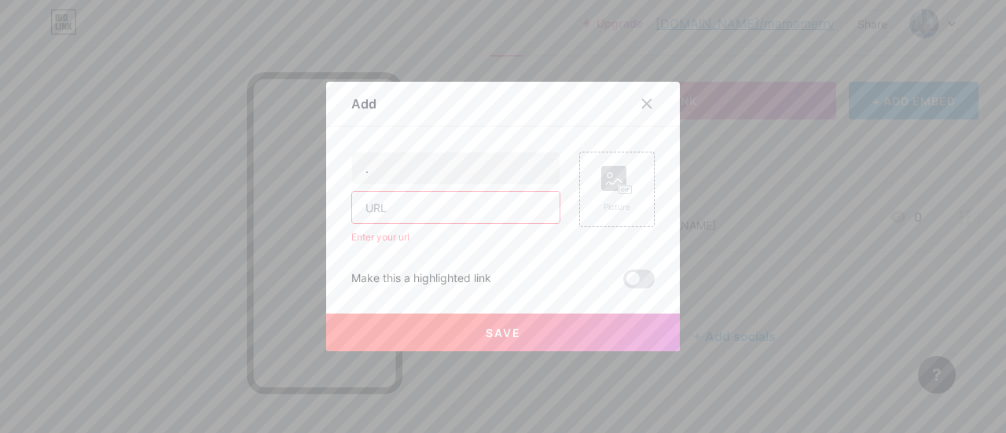
click at [396, 212] on input "text" at bounding box center [456, 207] width 208 height 31
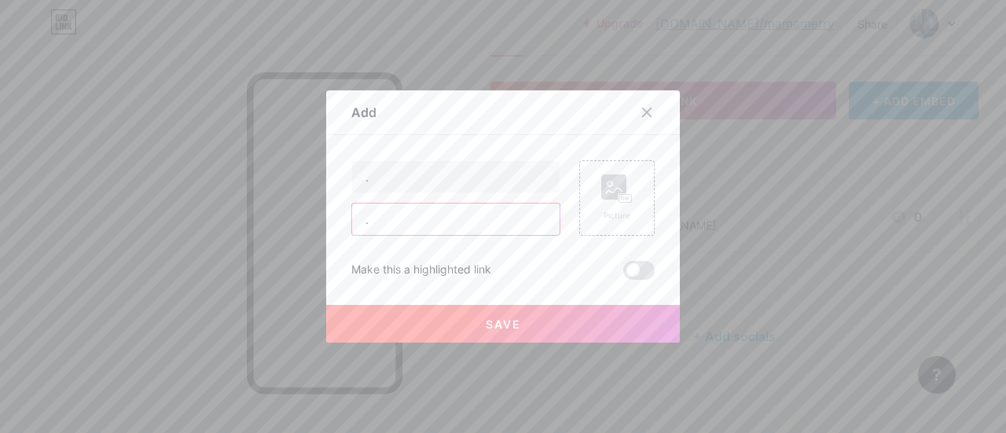
type input "."
click at [403, 309] on button "Save" at bounding box center [503, 324] width 354 height 38
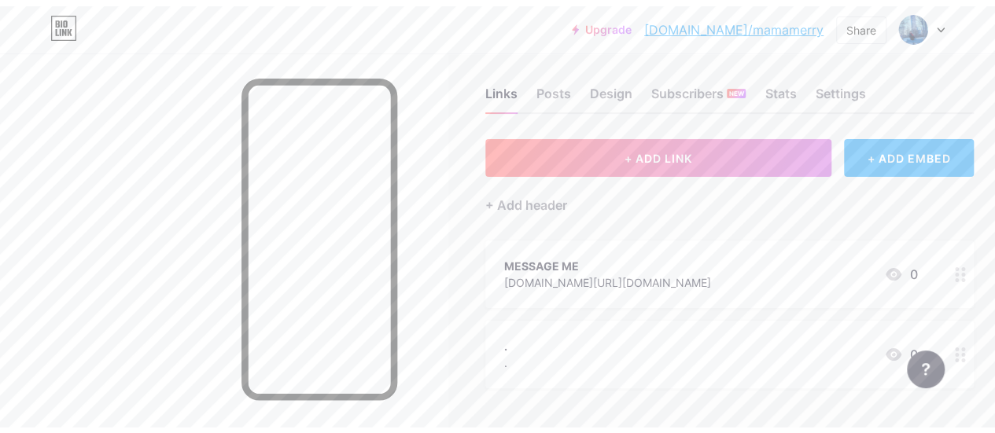
scroll to position [0, 0]
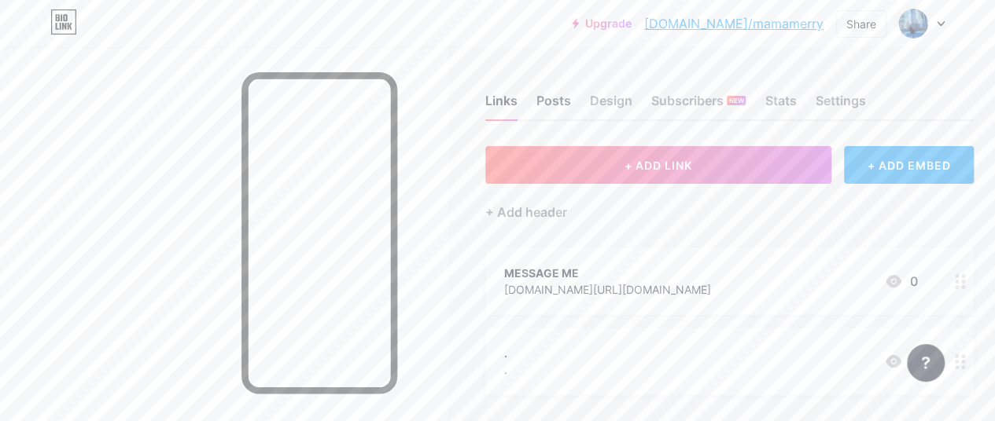
click at [566, 105] on div "Posts" at bounding box center [553, 105] width 35 height 28
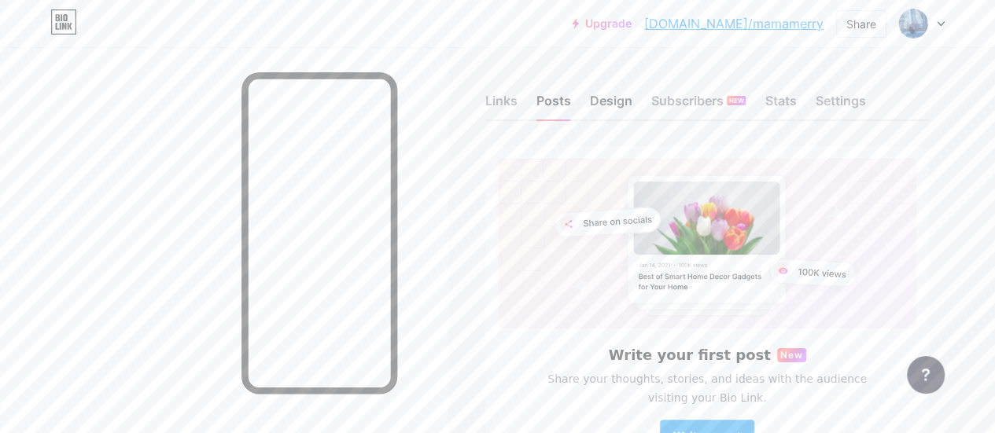
click at [611, 108] on div "Design" at bounding box center [611, 105] width 42 height 28
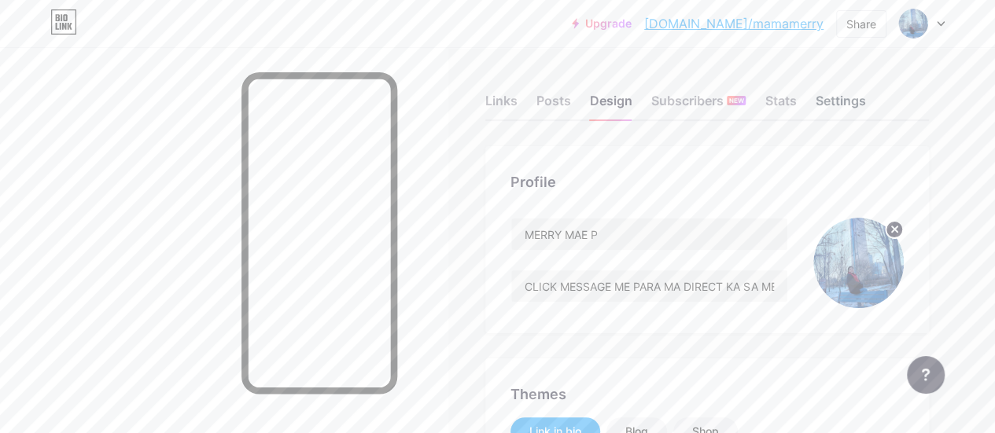
click at [852, 98] on div "Settings" at bounding box center [840, 105] width 50 height 28
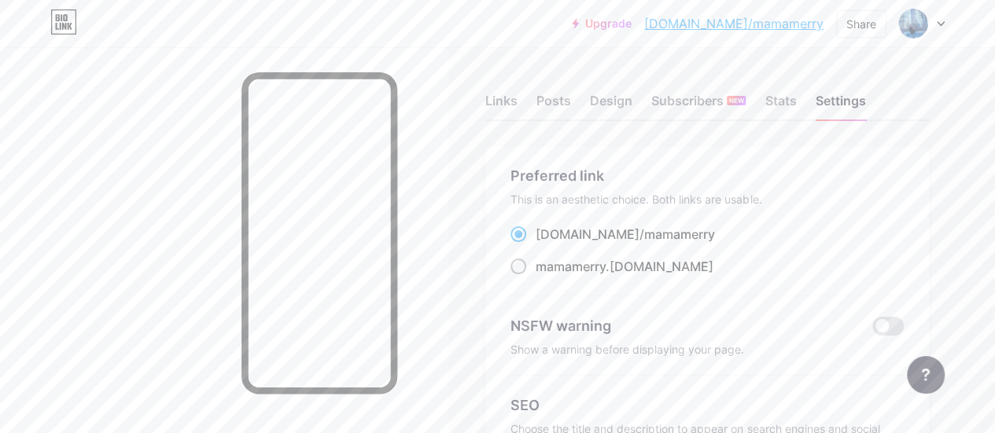
click at [522, 268] on span at bounding box center [518, 267] width 16 height 16
click at [535, 276] on input "mamamerry .[DOMAIN_NAME]" at bounding box center [540, 281] width 10 height 10
radio input "true"
click at [516, 100] on div "Links" at bounding box center [501, 105] width 32 height 28
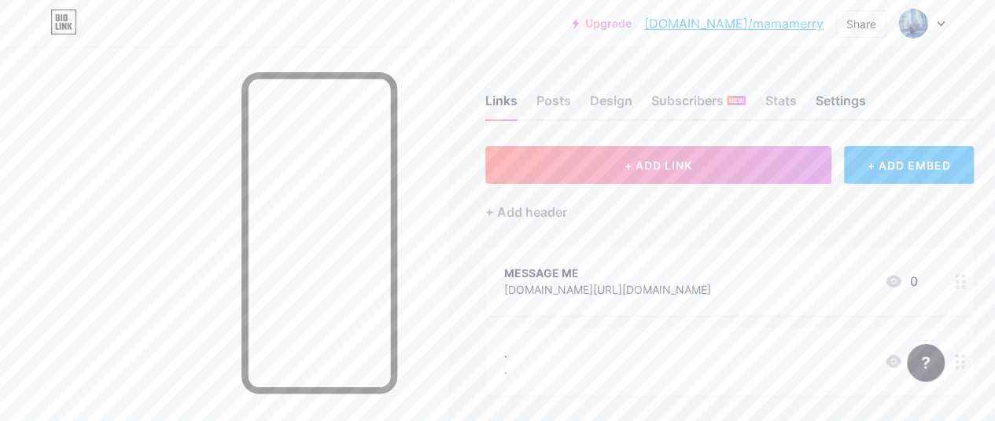
click at [865, 98] on div "Settings" at bounding box center [840, 105] width 50 height 28
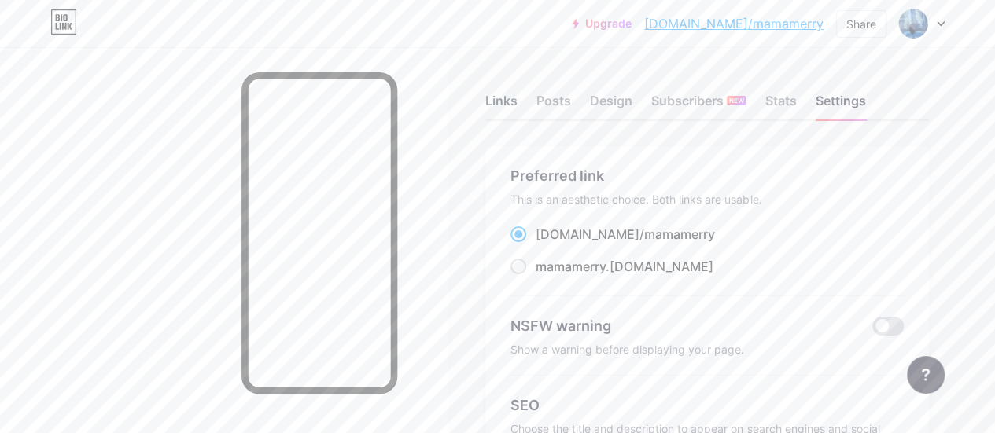
click at [502, 98] on div "Links" at bounding box center [501, 105] width 32 height 28
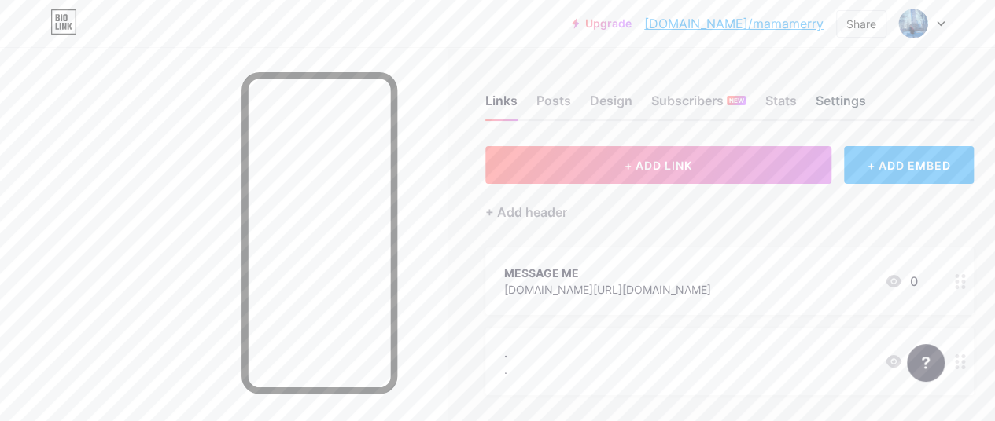
click at [830, 95] on div "Settings" at bounding box center [840, 105] width 50 height 28
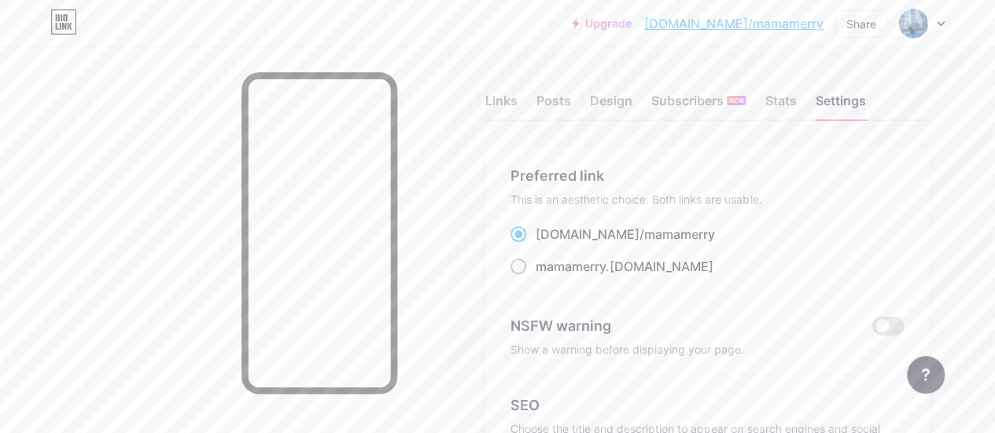
click at [523, 270] on span at bounding box center [518, 267] width 16 height 16
click at [535, 276] on input "mamamerry .[DOMAIN_NAME]" at bounding box center [540, 281] width 10 height 10
radio input "true"
click at [491, 104] on div "Links" at bounding box center [501, 105] width 32 height 28
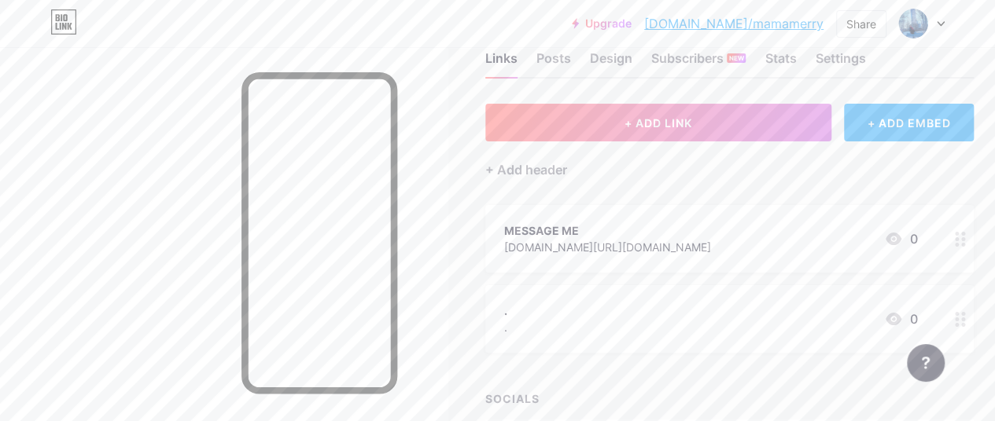
scroll to position [79, 0]
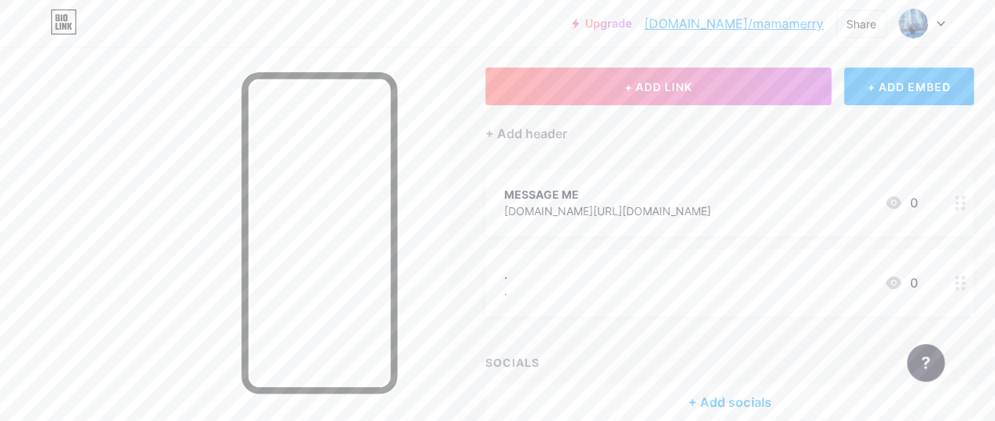
click at [966, 289] on icon at bounding box center [960, 283] width 11 height 15
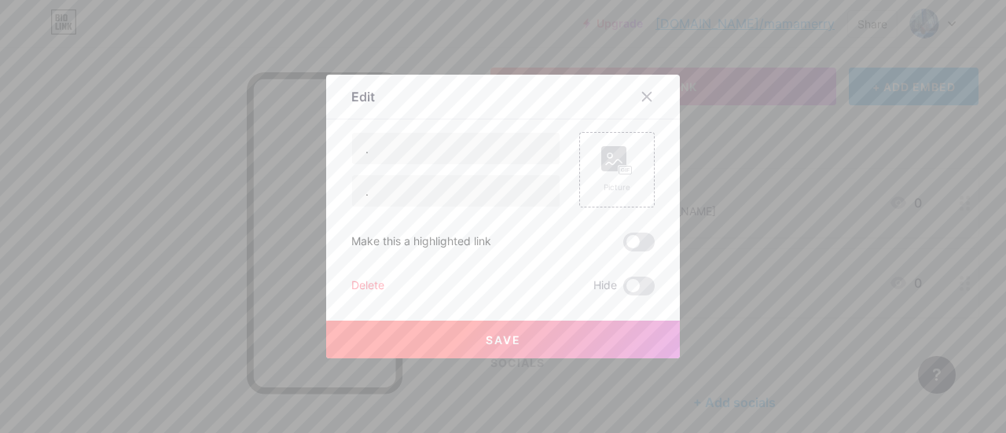
click at [351, 289] on div "Delete" at bounding box center [367, 286] width 33 height 19
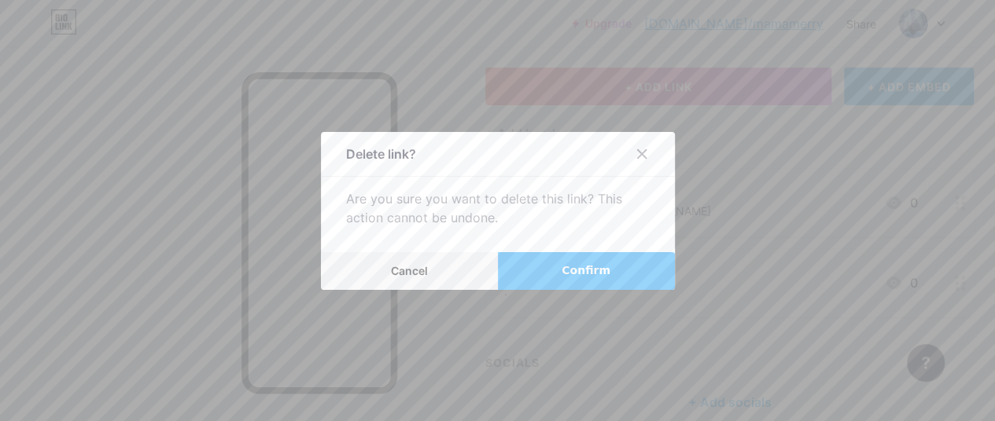
click at [535, 273] on button "Confirm" at bounding box center [586, 271] width 177 height 38
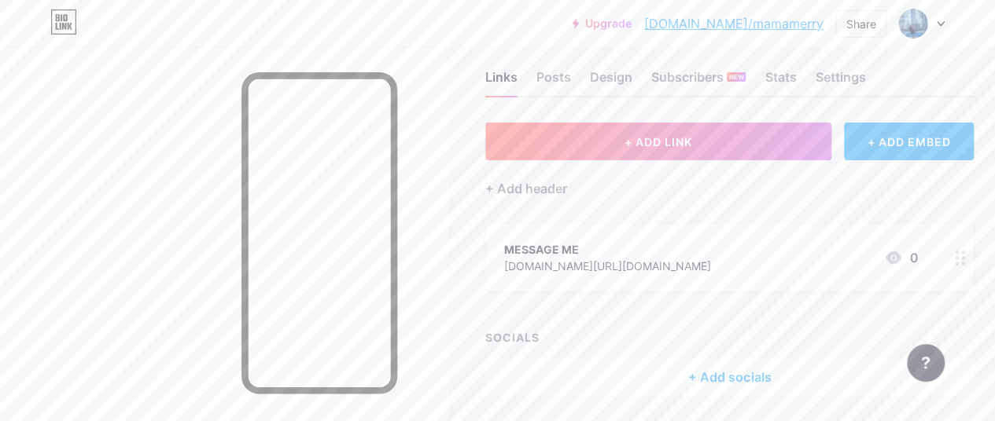
scroll to position [0, 0]
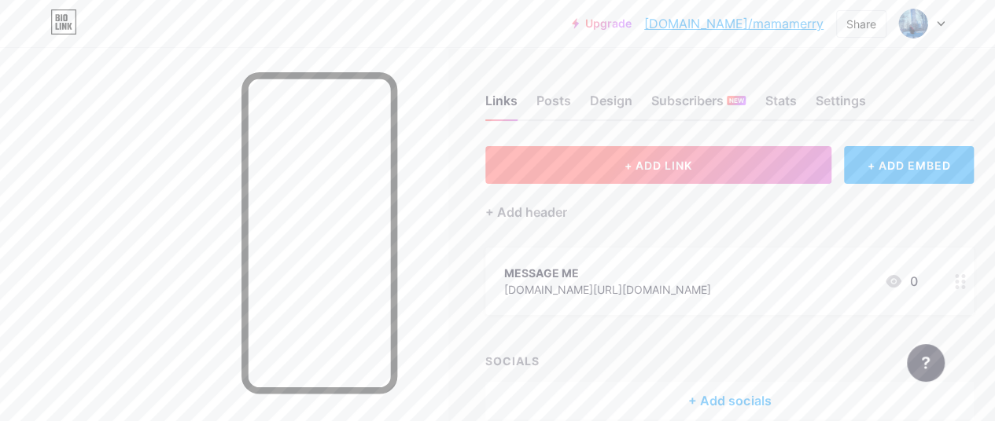
click at [704, 164] on button "+ ADD LINK" at bounding box center [658, 165] width 346 height 38
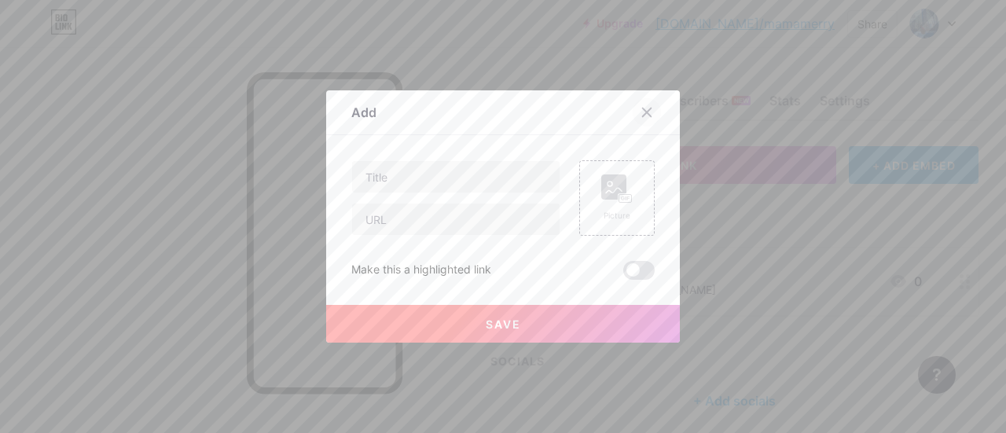
click at [643, 114] on icon at bounding box center [647, 113] width 9 height 9
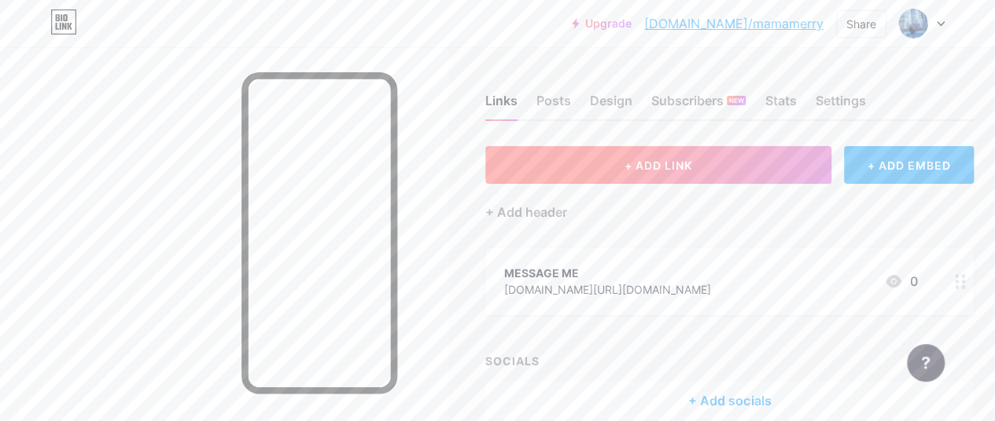
click at [632, 160] on span "+ ADD LINK" at bounding box center [658, 165] width 68 height 13
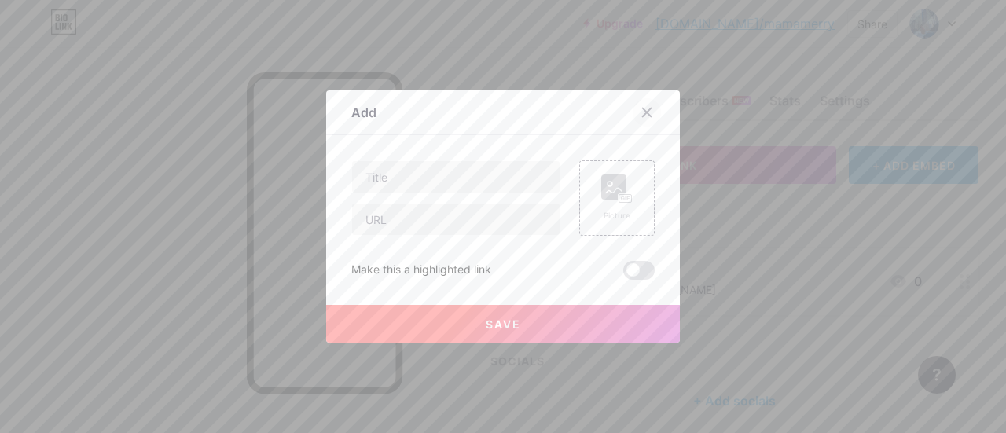
click at [643, 109] on icon at bounding box center [647, 113] width 9 height 9
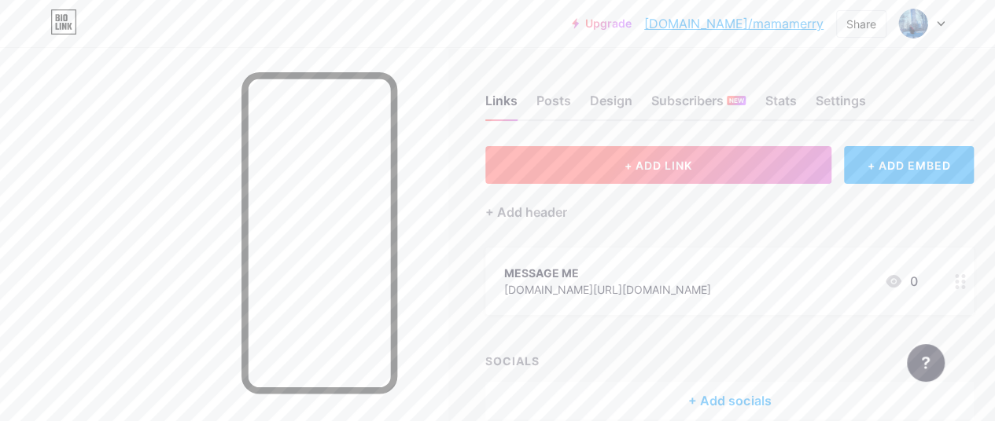
click at [691, 171] on span "+ ADD LINK" at bounding box center [658, 165] width 68 height 13
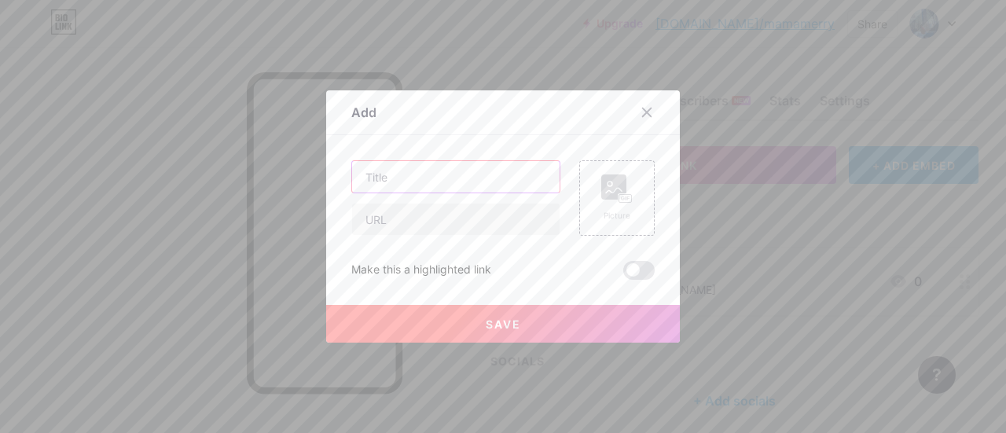
click at [494, 188] on input "text" at bounding box center [456, 176] width 208 height 31
type input "."
click at [469, 226] on input "text" at bounding box center [456, 219] width 208 height 31
type input "."
click at [451, 315] on button "Save" at bounding box center [503, 324] width 354 height 38
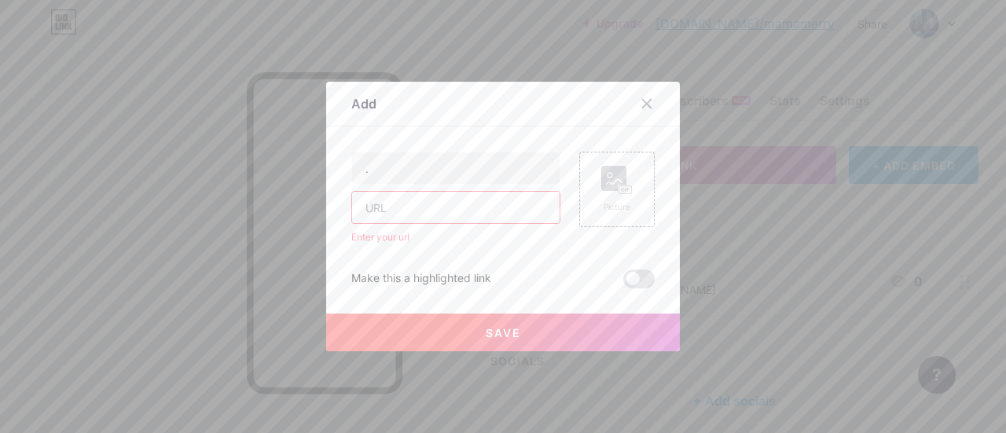
click at [428, 204] on input "text" at bounding box center [456, 207] width 208 height 31
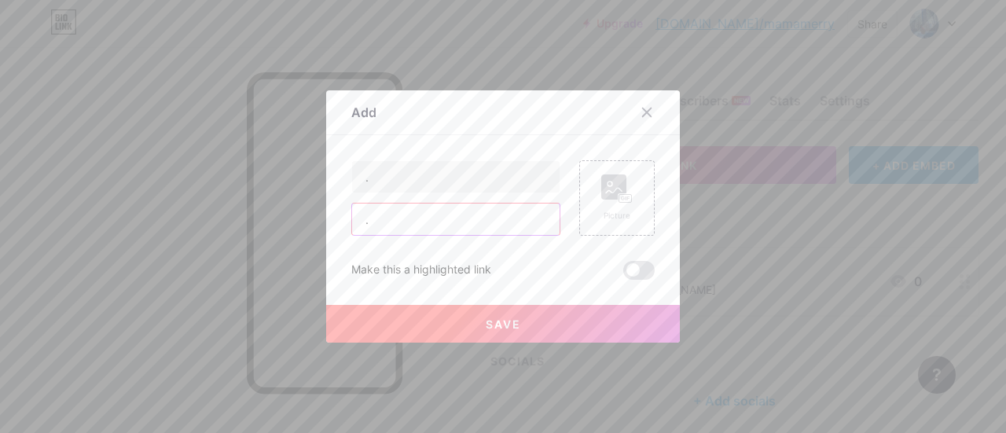
type input "."
click at [449, 334] on button "Save" at bounding box center [503, 324] width 354 height 38
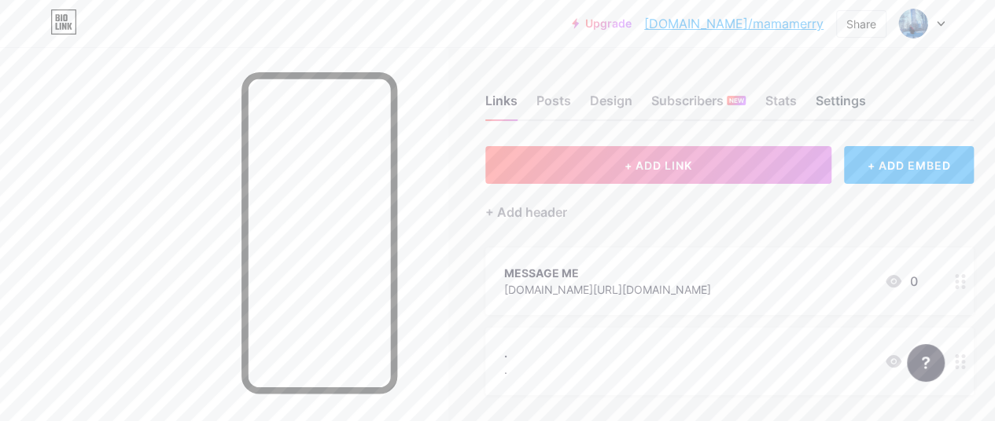
click at [837, 99] on div "Settings" at bounding box center [840, 105] width 50 height 28
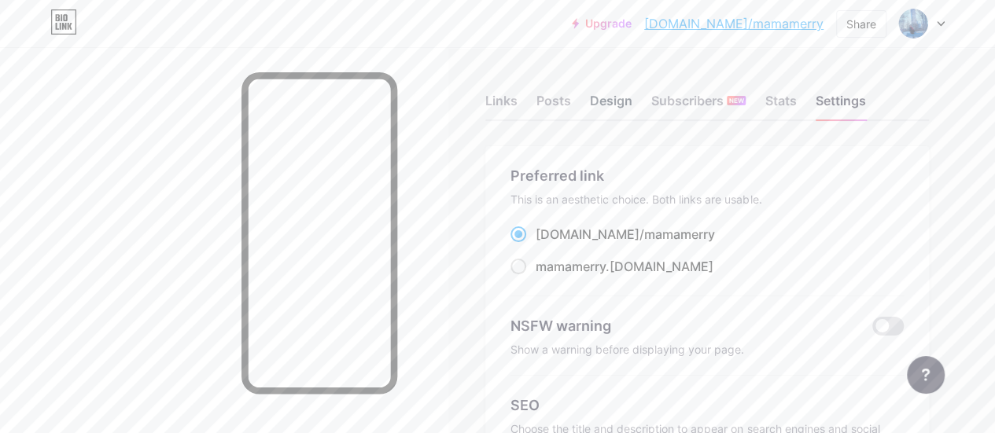
click at [612, 99] on div "Design" at bounding box center [611, 105] width 42 height 28
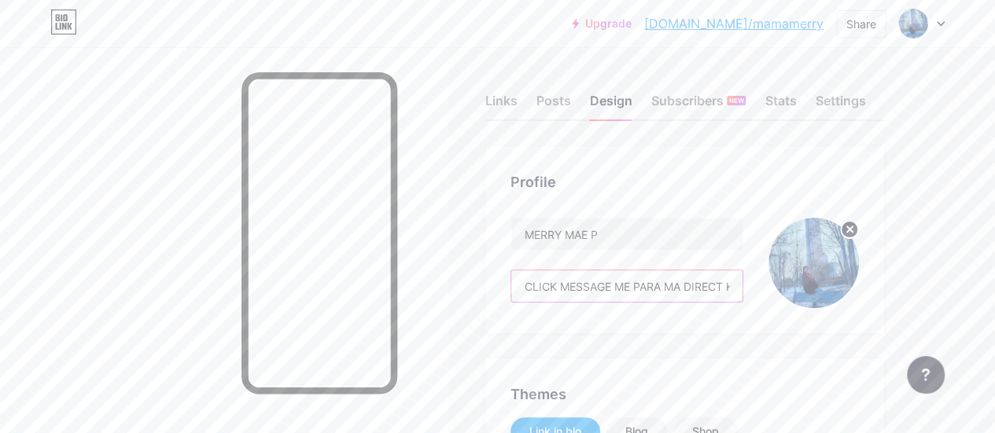
click at [683, 289] on input "CLICK MESSAGE ME PARA MA DIRECT KA SA MESSENGER KO!" at bounding box center [626, 285] width 231 height 31
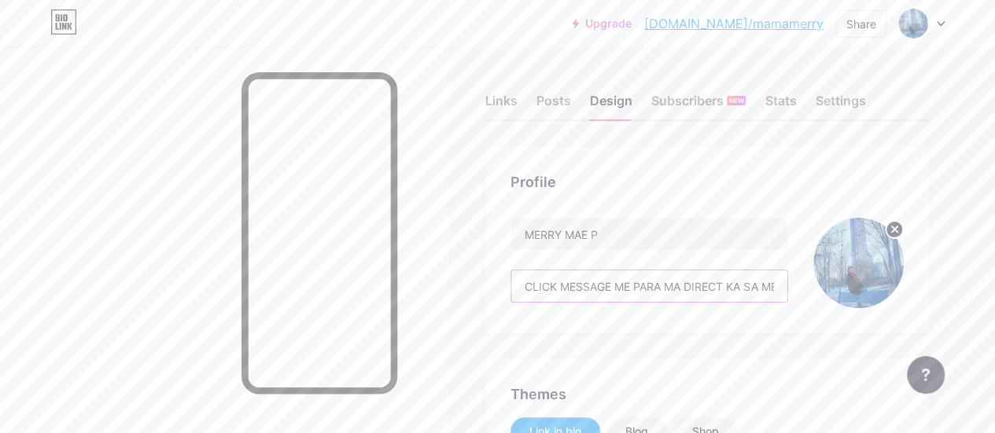
click at [560, 285] on input "CLICK MESSAGE ME PARA MA DIRECT KA SA MESSENGER KO!" at bounding box center [649, 285] width 276 height 31
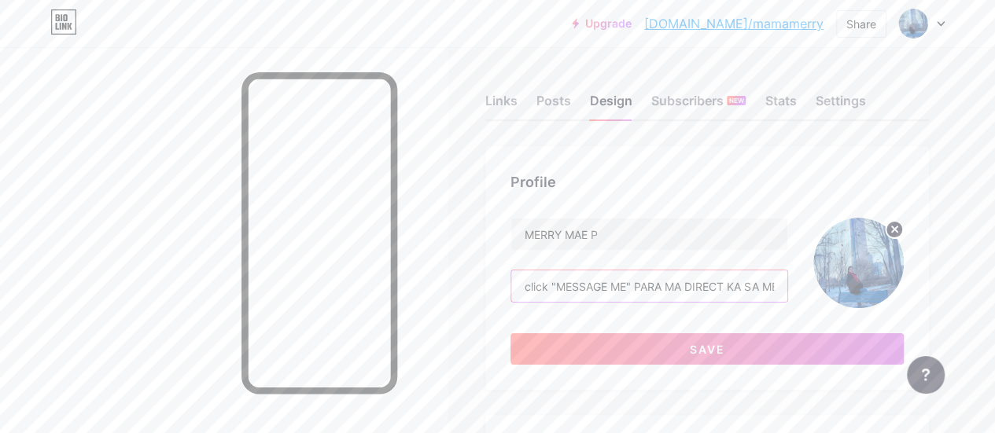
click at [639, 285] on input "click "MESSAGE ME" PARA MA DIRECT KA SA MESSENGER KO!" at bounding box center [649, 285] width 276 height 31
drag, startPoint x: 639, startPoint y: 285, endPoint x: 816, endPoint y: 279, distance: 177.0
click at [816, 279] on div "MERRY MAE P click "MESSAGE ME" PARA MA DIRECT KA SA MESSENGER KO!" at bounding box center [706, 263] width 393 height 90
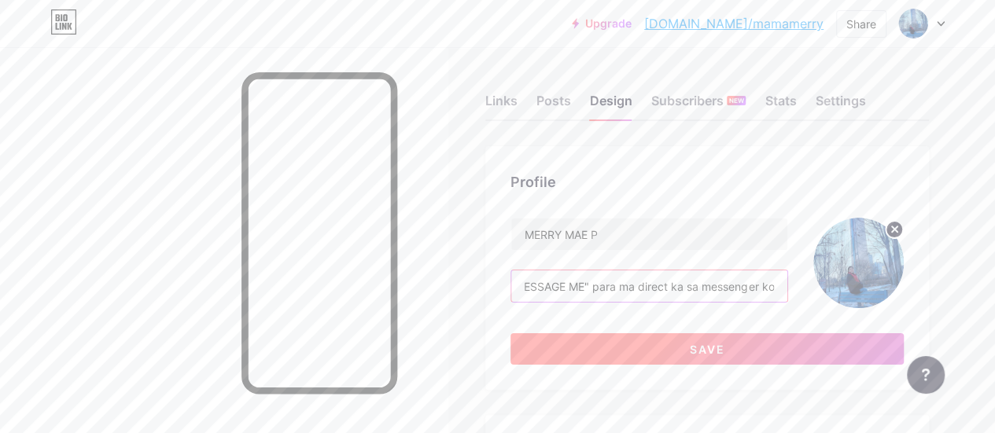
type input "click "MESSAGE ME" para ma direct ka sa messenger ko"
click at [725, 348] on span "Save" at bounding box center [707, 349] width 35 height 13
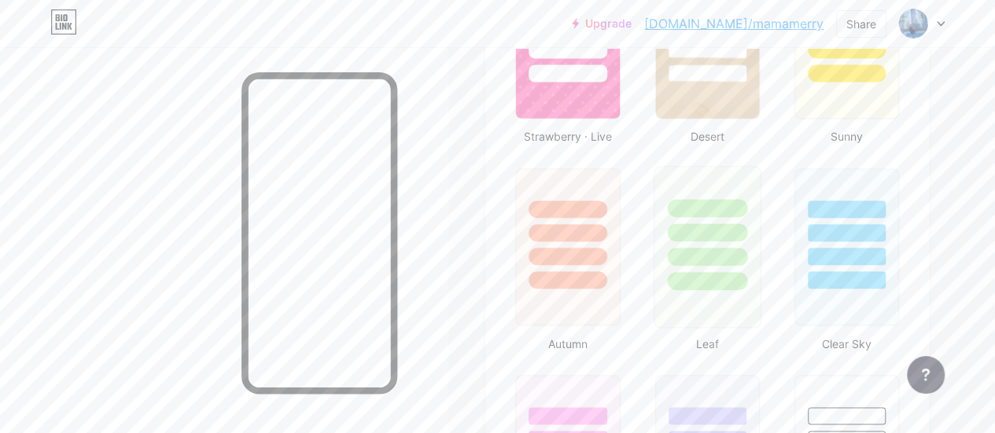
scroll to position [1337, 0]
click at [707, 227] on div at bounding box center [707, 231] width 80 height 18
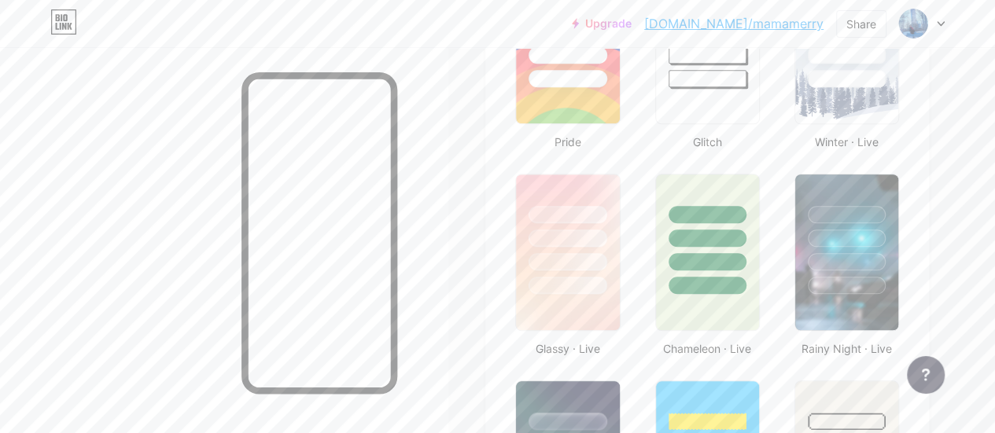
scroll to position [708, 0]
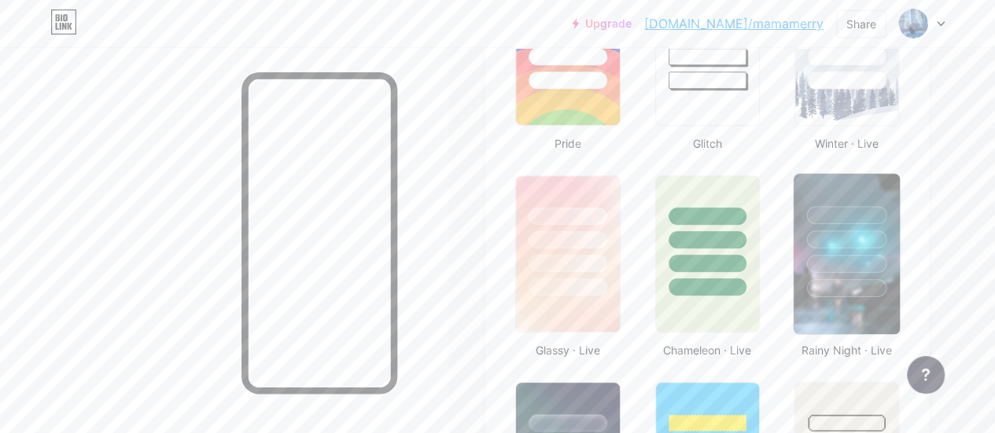
click at [845, 245] on div at bounding box center [846, 239] width 80 height 18
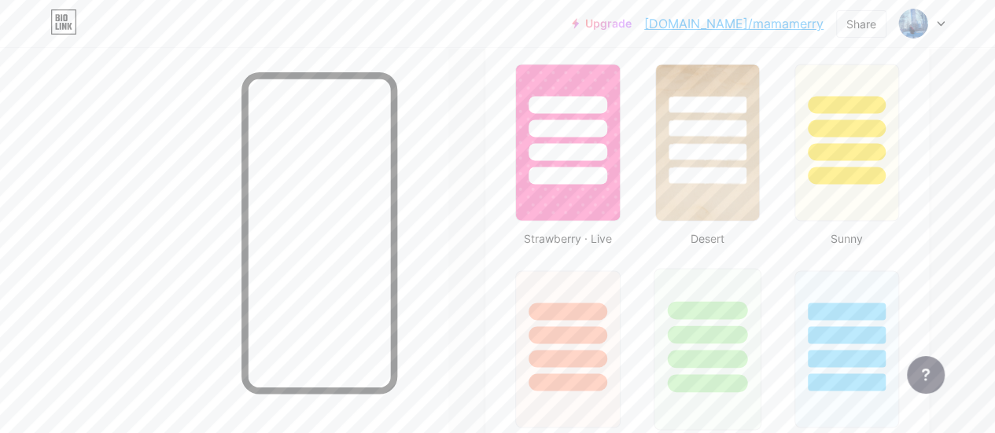
scroll to position [1258, 0]
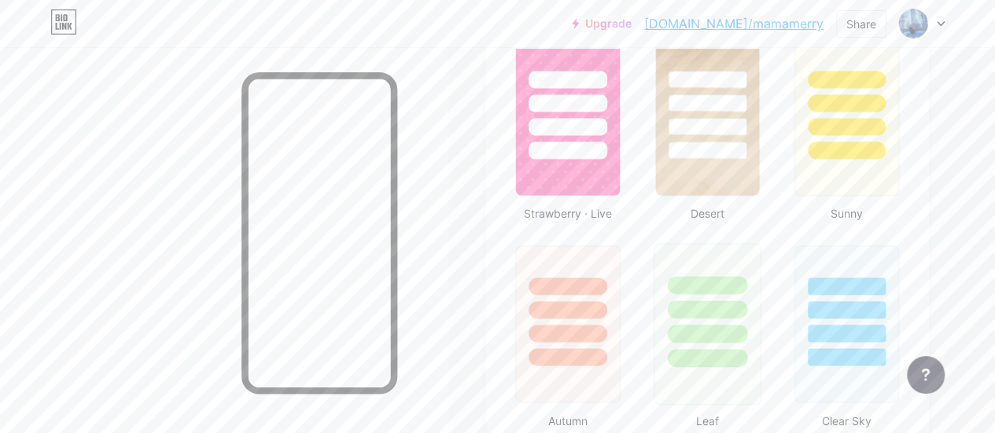
click at [711, 292] on div at bounding box center [707, 285] width 80 height 18
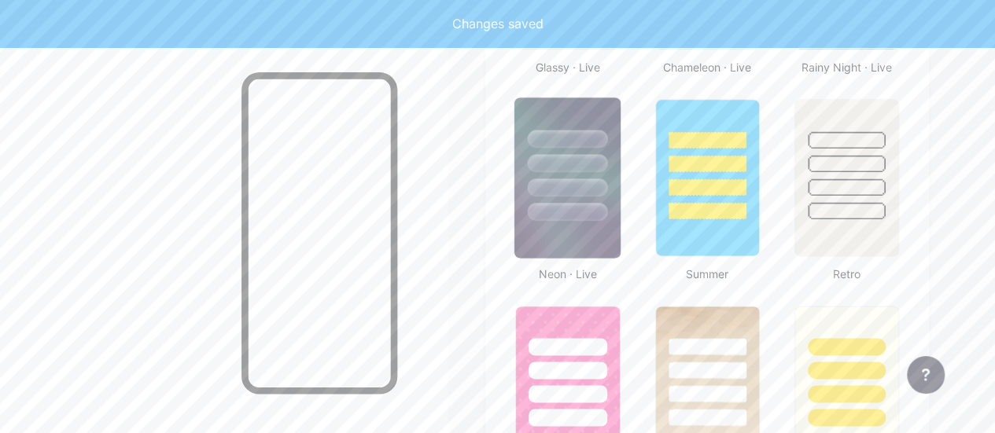
scroll to position [944, 0]
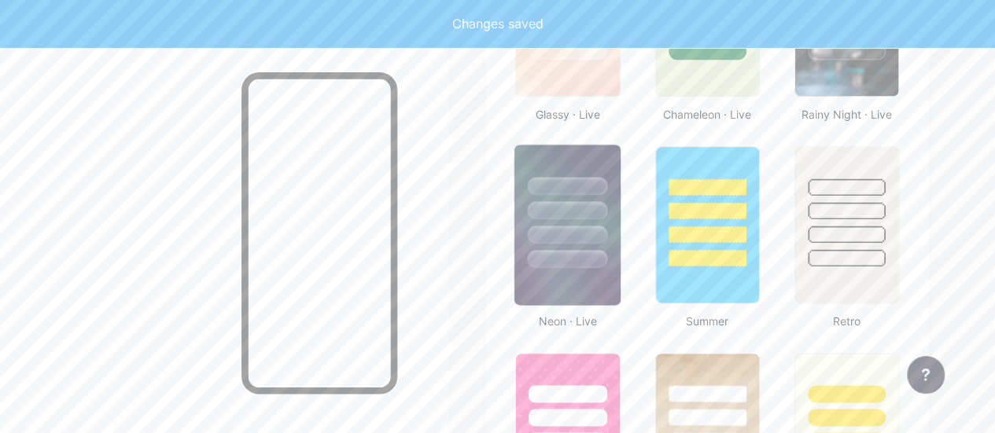
click at [588, 245] on div at bounding box center [567, 206] width 106 height 123
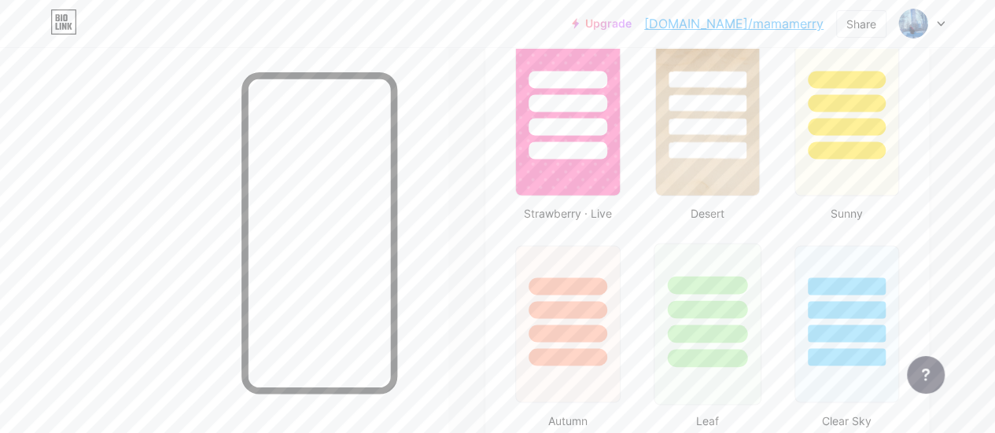
scroll to position [1337, 0]
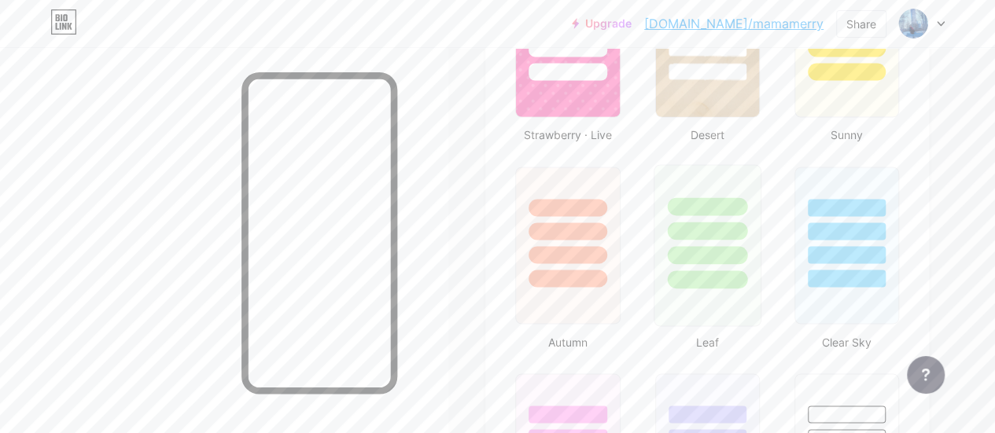
click at [697, 270] on div at bounding box center [707, 279] width 80 height 18
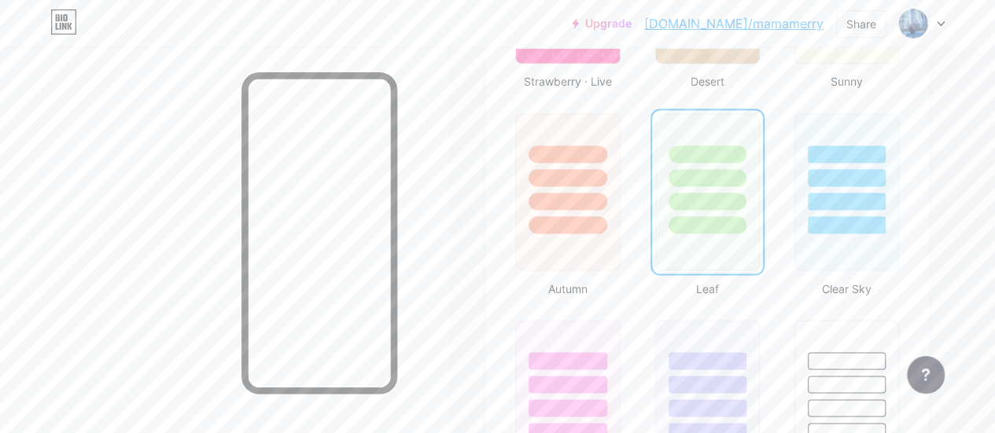
scroll to position [1415, 0]
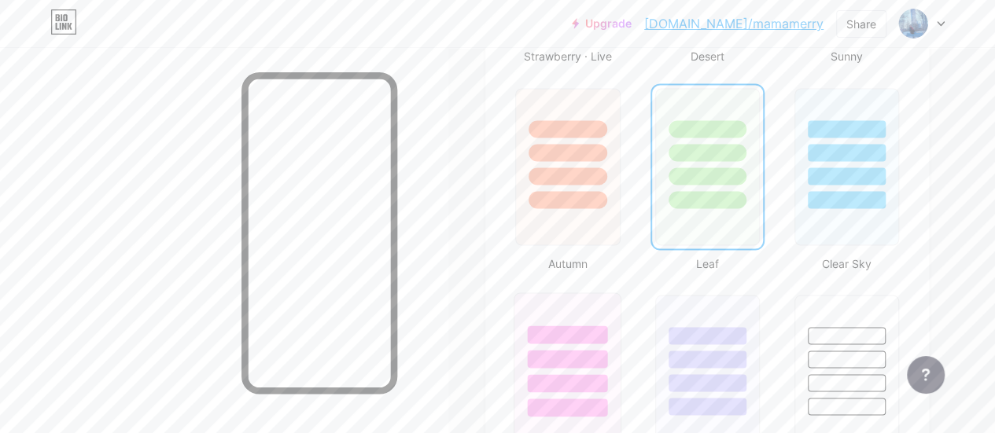
click at [587, 386] on div at bounding box center [568, 383] width 80 height 18
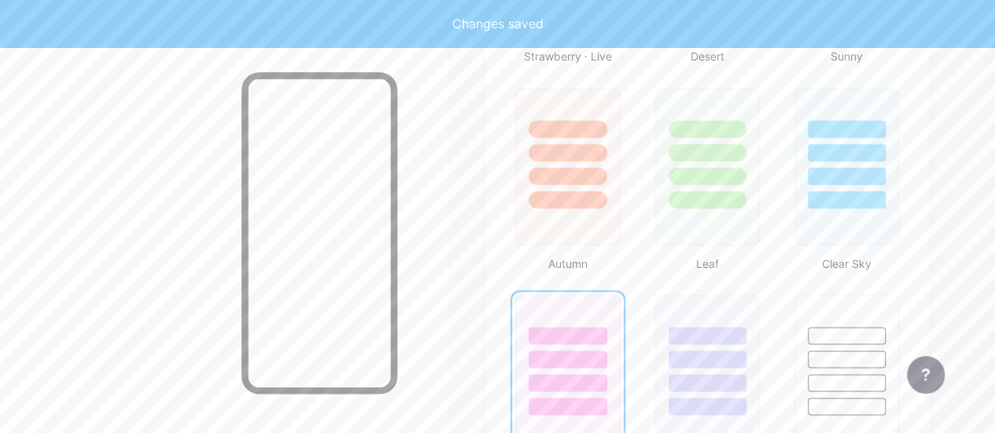
click at [574, 381] on div at bounding box center [567, 382] width 78 height 17
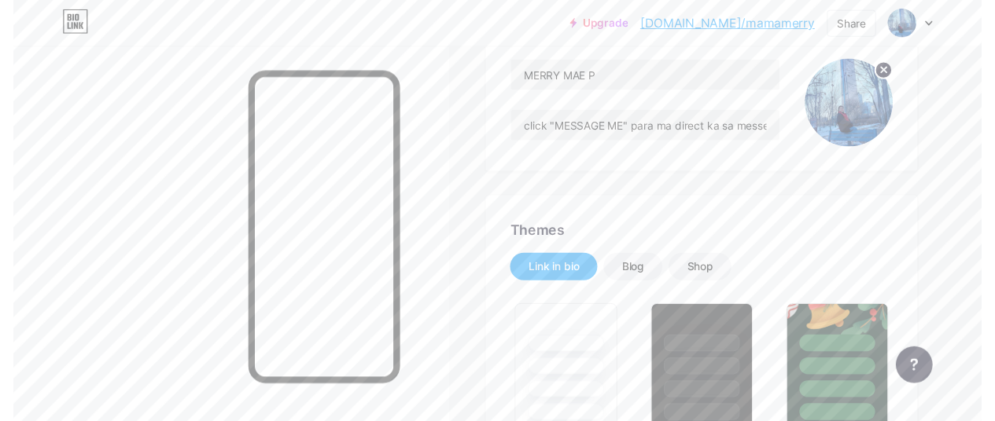
scroll to position [0, 0]
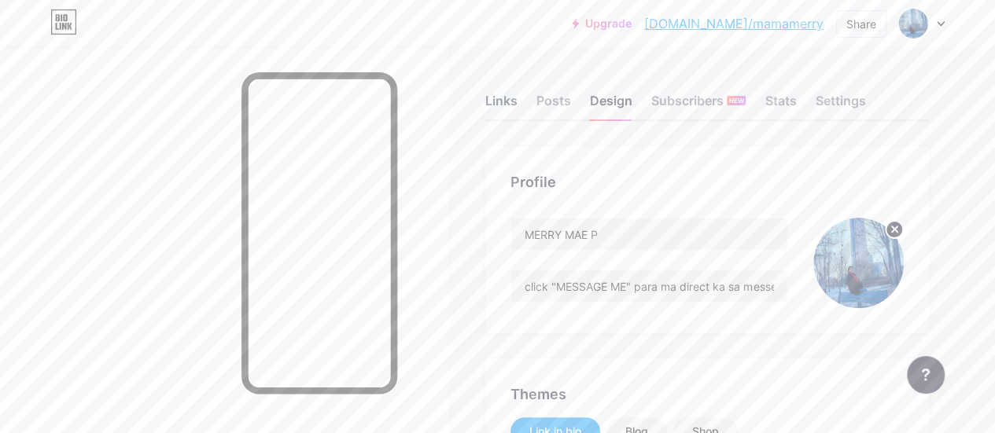
click at [510, 107] on div "Links" at bounding box center [501, 105] width 32 height 28
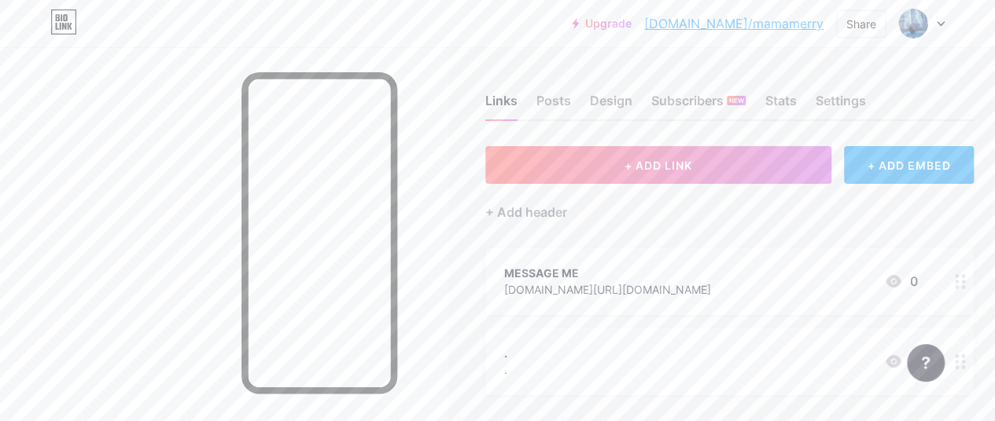
scroll to position [79, 0]
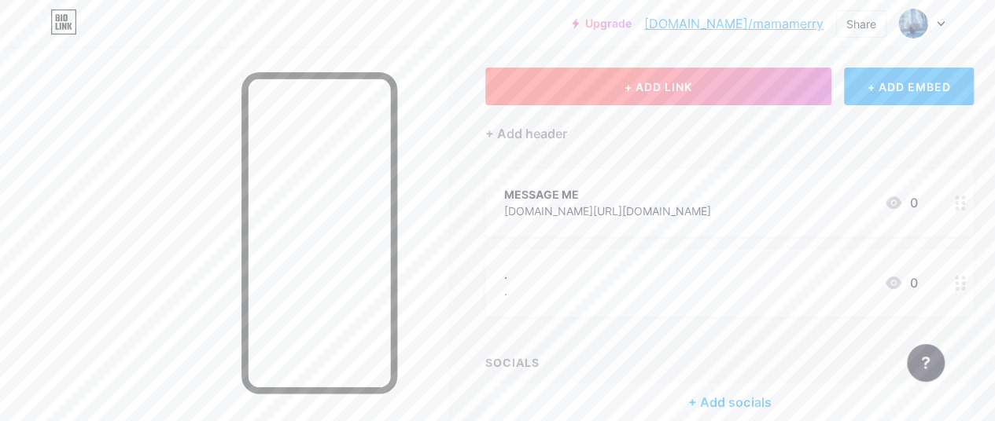
click at [668, 80] on span "+ ADD LINK" at bounding box center [658, 86] width 68 height 13
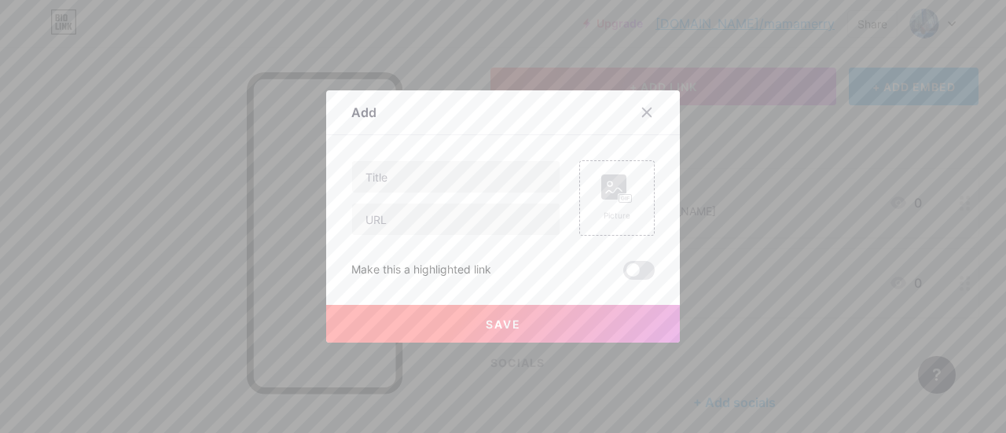
click at [642, 112] on icon at bounding box center [647, 112] width 13 height 13
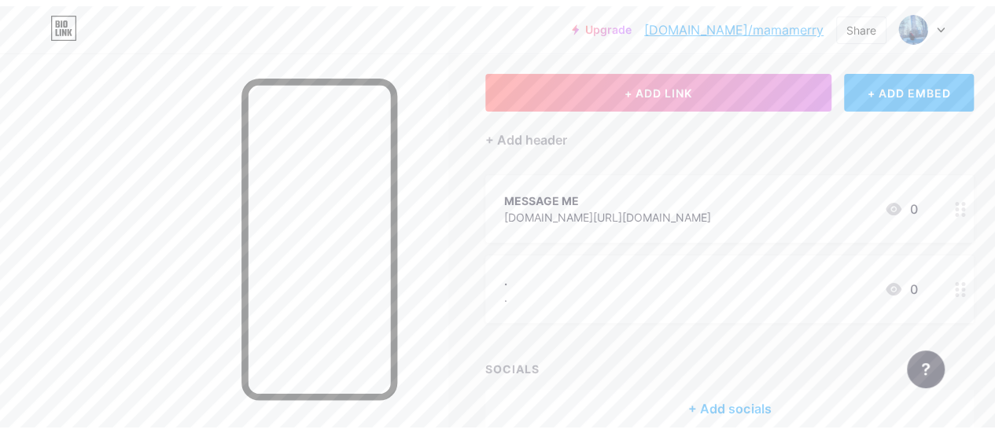
scroll to position [0, 0]
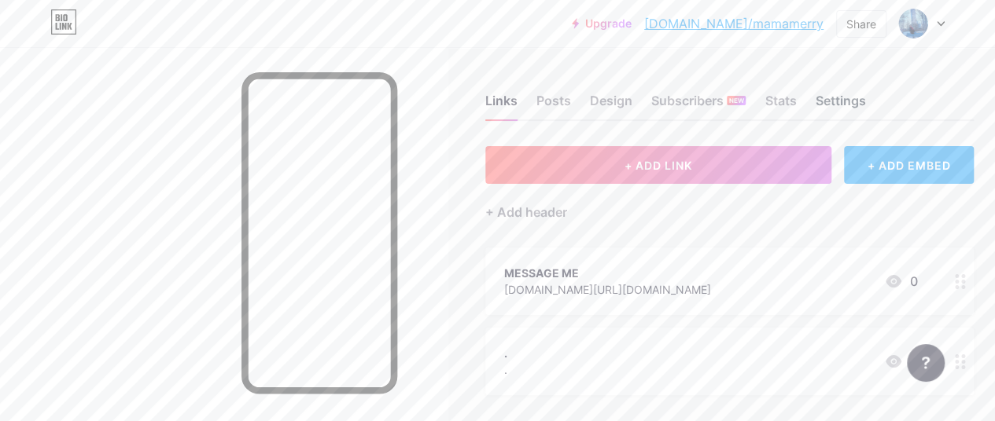
click at [860, 98] on div "Settings" at bounding box center [840, 105] width 50 height 28
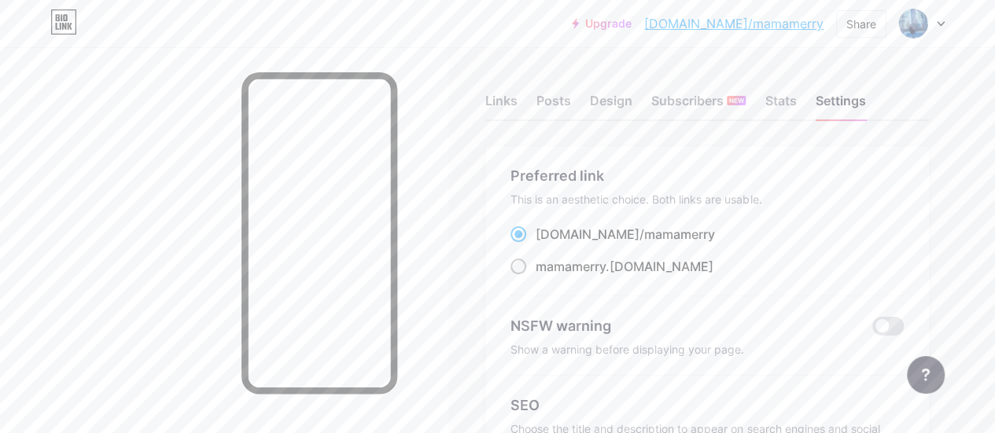
click at [526, 269] on span at bounding box center [518, 267] width 16 height 16
click at [535, 276] on input "mamamerry .[DOMAIN_NAME]" at bounding box center [540, 281] width 10 height 10
radio input "true"
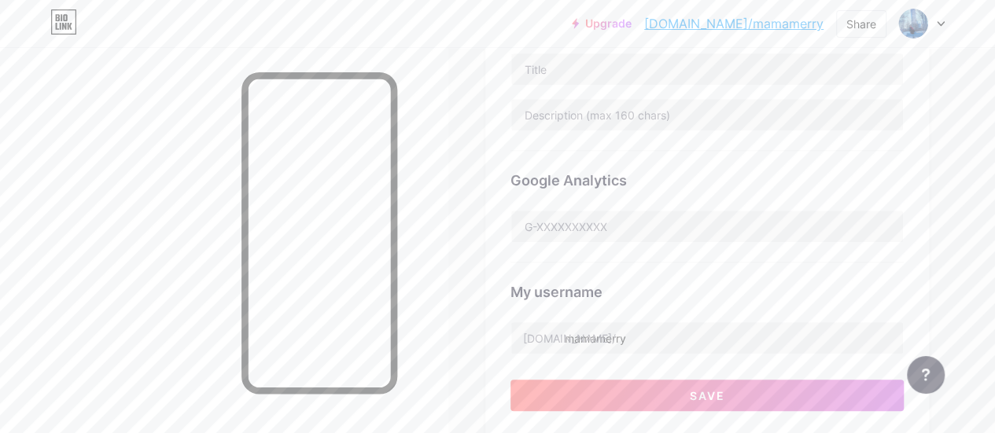
scroll to position [472, 0]
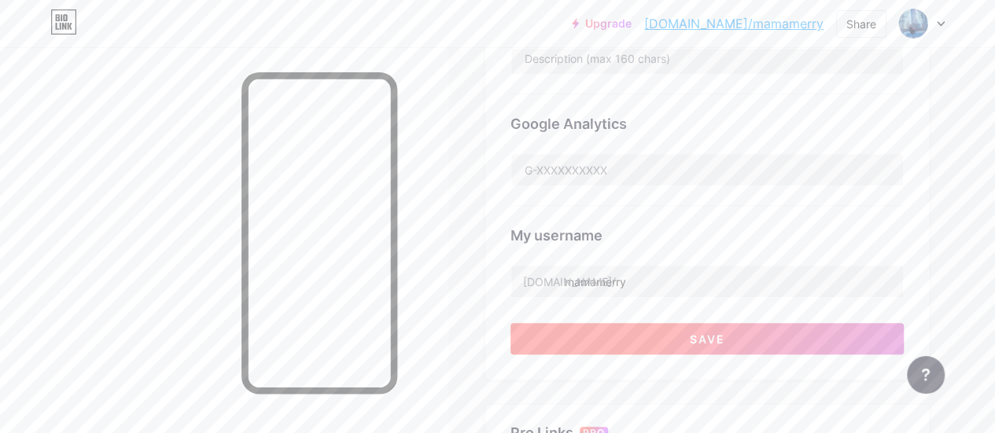
click at [689, 329] on button "Save" at bounding box center [706, 338] width 393 height 31
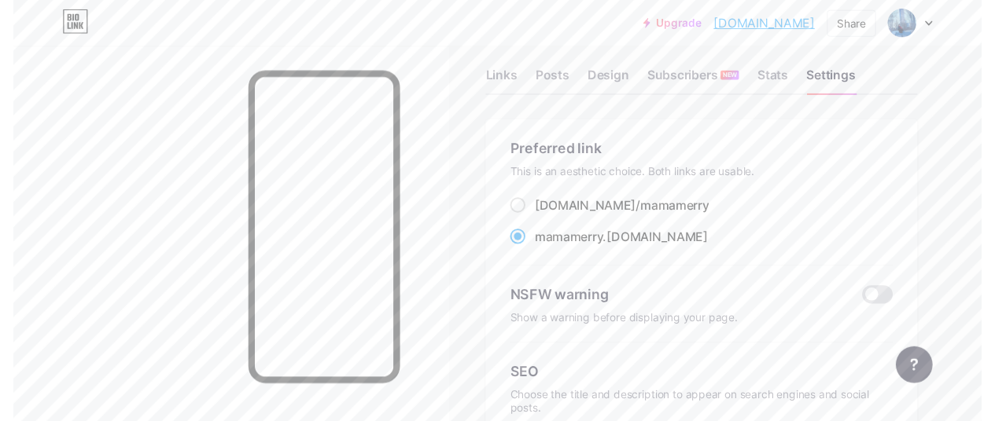
scroll to position [0, 0]
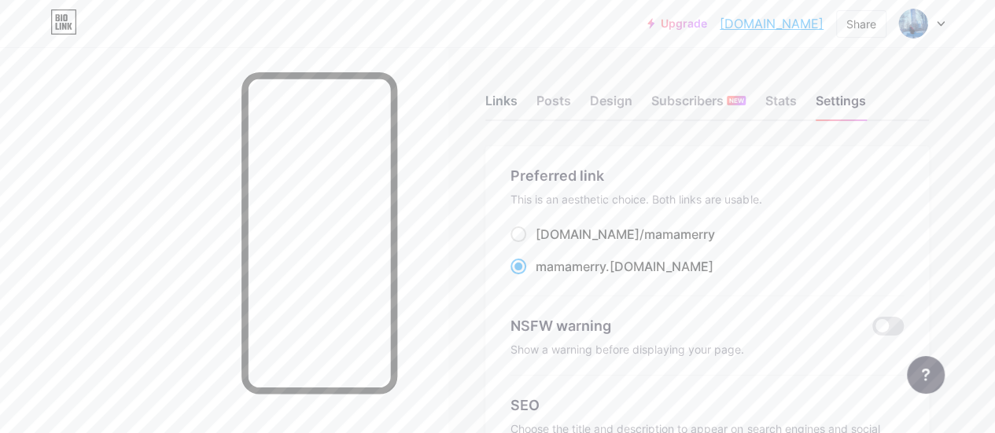
click at [504, 94] on div "Links" at bounding box center [501, 105] width 32 height 28
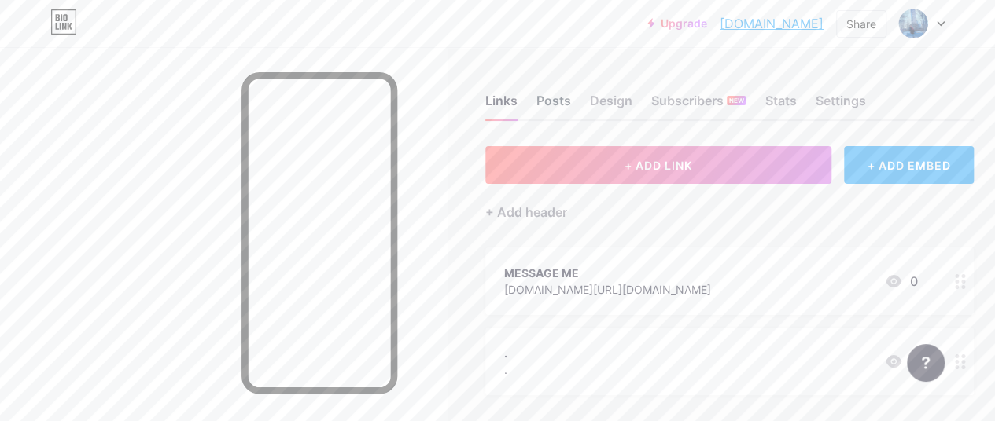
click at [561, 108] on div "Posts" at bounding box center [553, 105] width 35 height 28
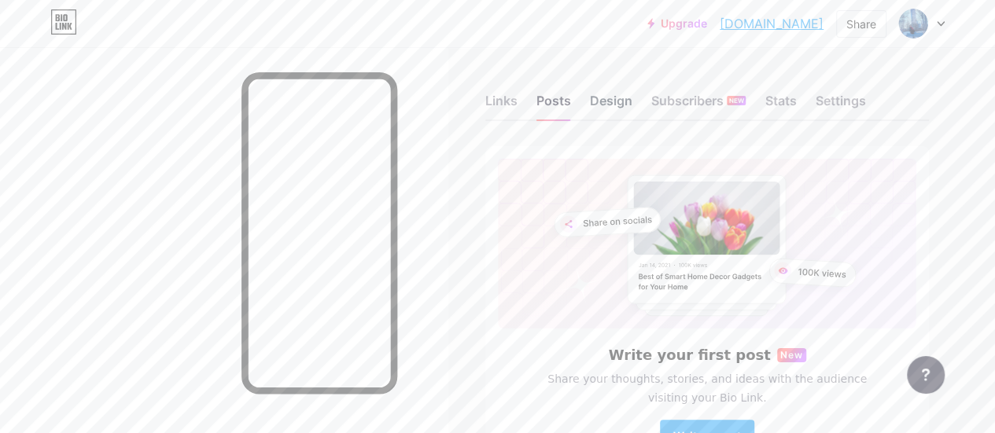
click at [616, 105] on div "Design" at bounding box center [611, 105] width 42 height 28
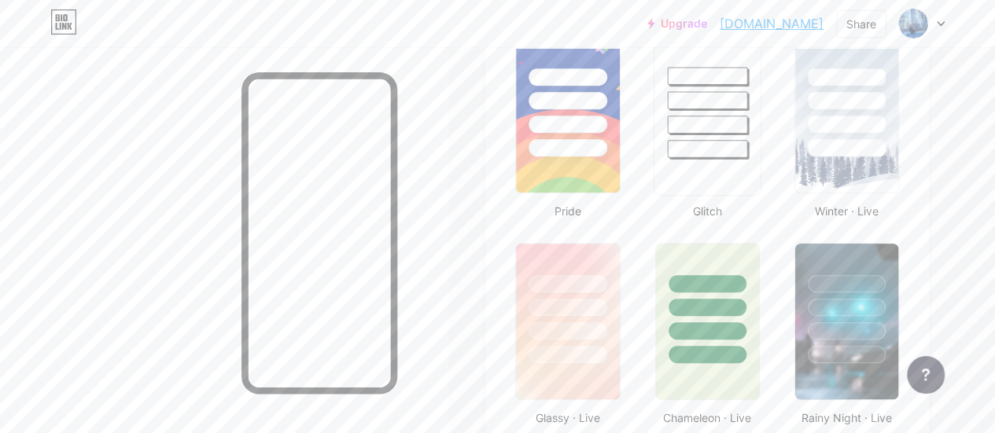
scroll to position [708, 0]
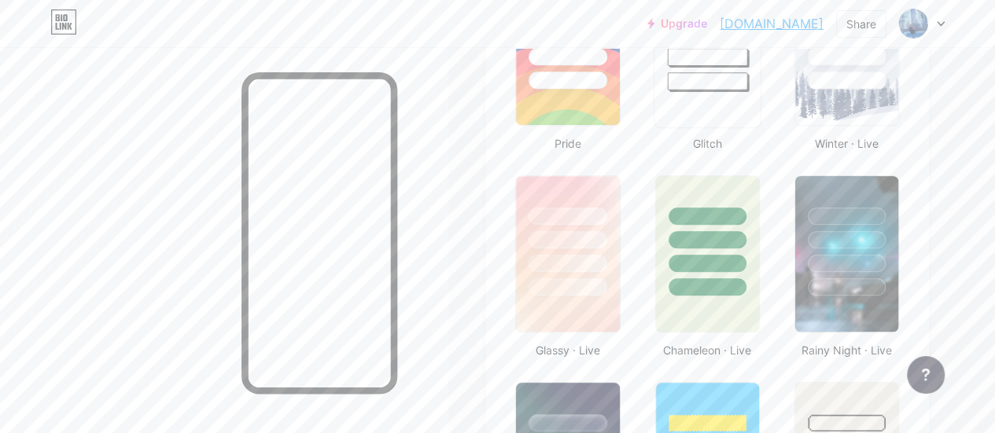
click at [695, 289] on div at bounding box center [707, 286] width 78 height 17
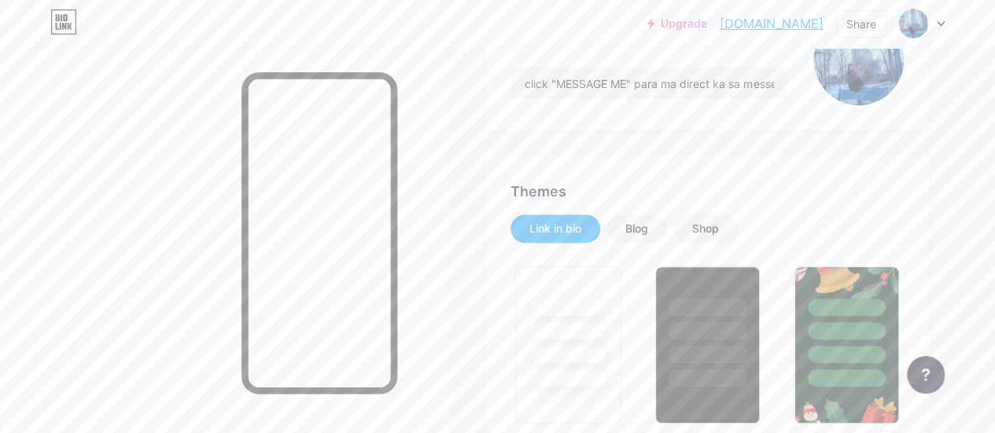
scroll to position [157, 0]
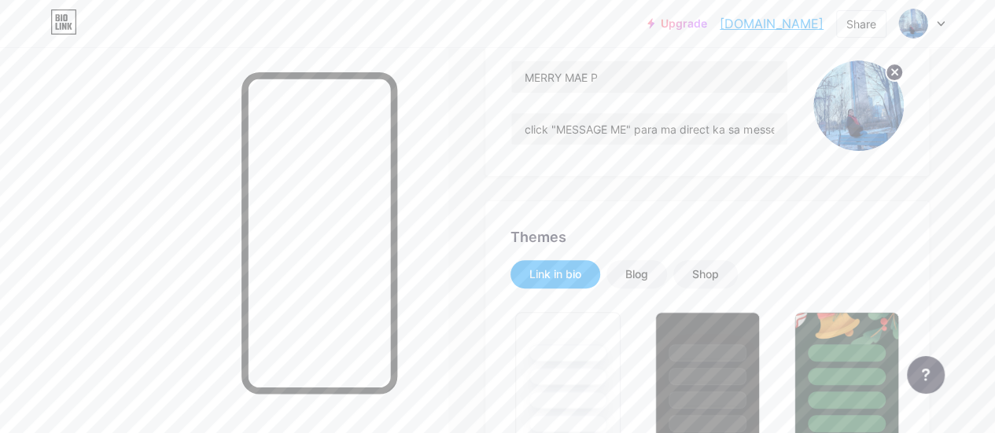
drag, startPoint x: 826, startPoint y: 26, endPoint x: 707, endPoint y: 26, distance: 119.5
click at [707, 26] on div "Upgrade mamamerry.bio.l... [DOMAIN_NAME] Share Switch accounts MERRY MAE P [DOM…" at bounding box center [795, 23] width 297 height 28
copy link "[DOMAIN_NAME]"
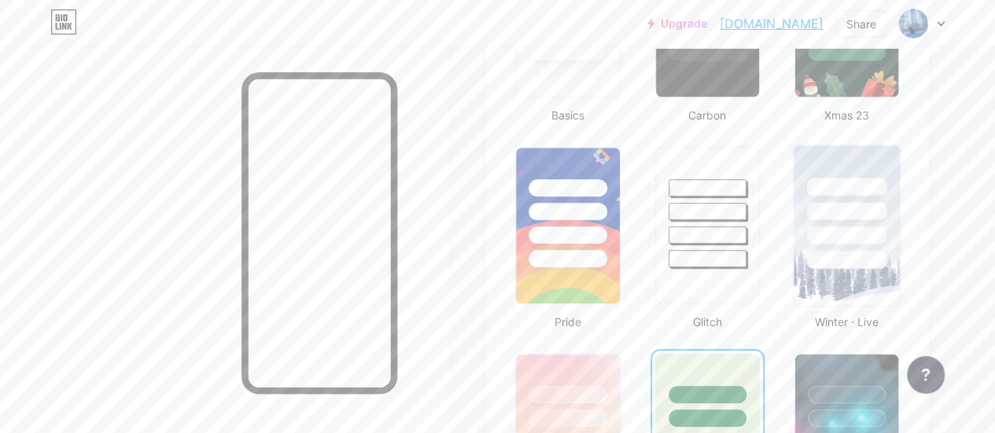
scroll to position [550, 0]
